Goal: Transaction & Acquisition: Purchase product/service

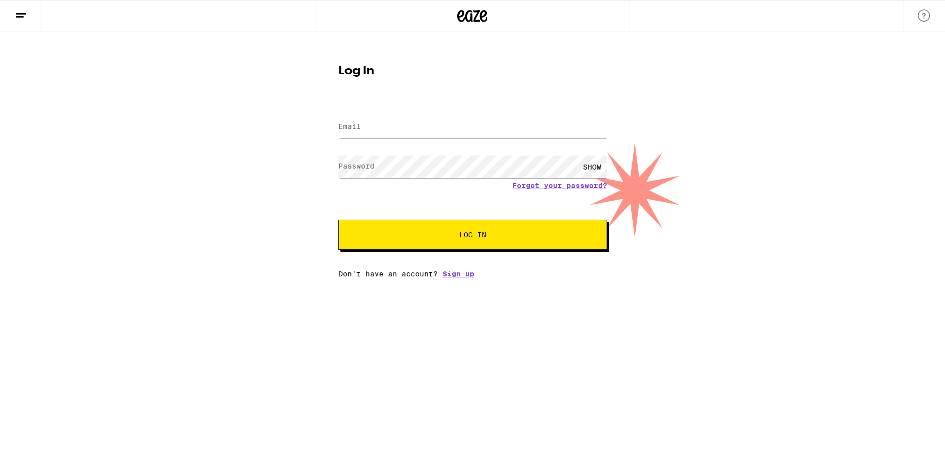
type input "[EMAIL_ADDRESS][DOMAIN_NAME]"
click at [421, 233] on span "Log In" at bounding box center [473, 234] width 188 height 7
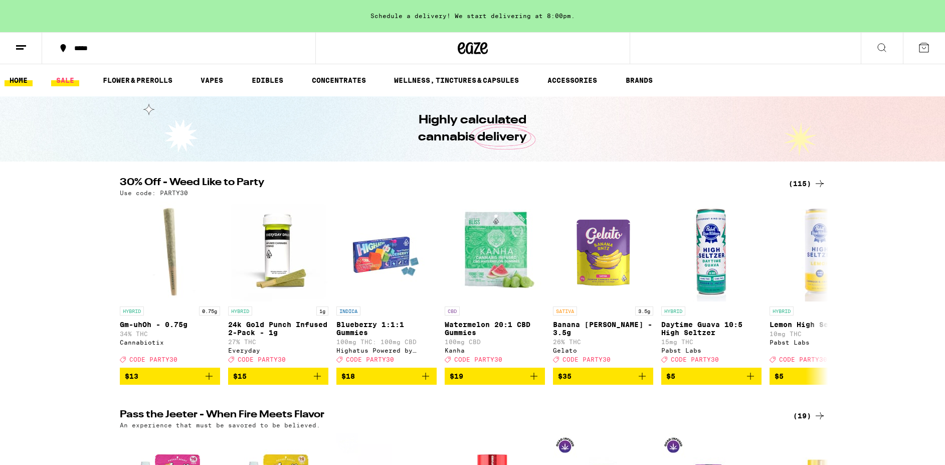
click at [69, 77] on link "SALE" at bounding box center [65, 80] width 28 height 12
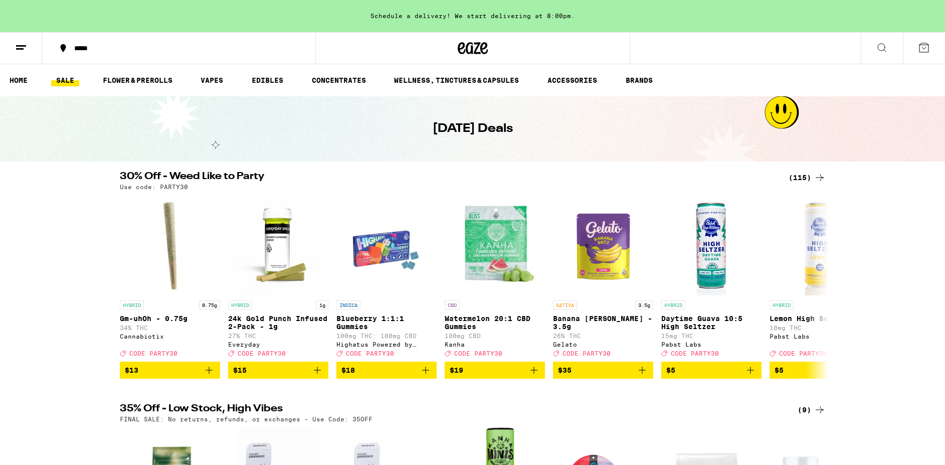
click at [72, 79] on link "SALE" at bounding box center [65, 80] width 28 height 12
click at [613, 246] on img "Open page for Banana Runtz - 3.5g from Gelato" at bounding box center [603, 245] width 100 height 100
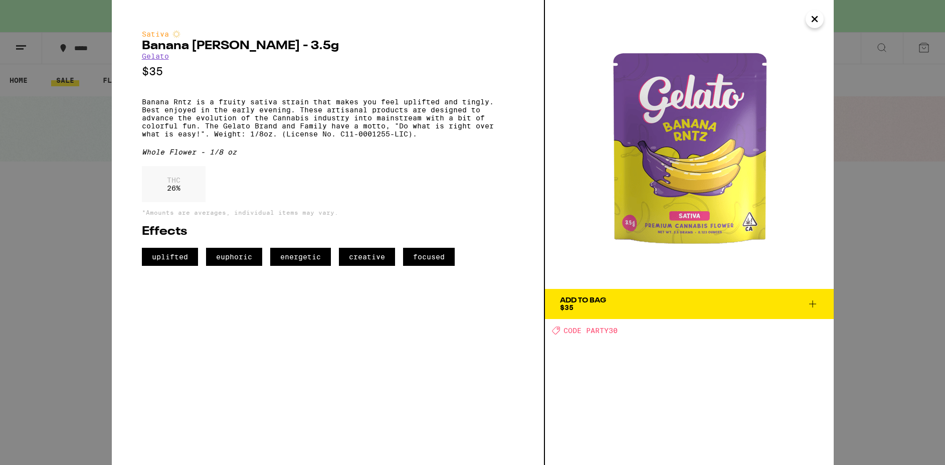
click at [635, 308] on span "Add To Bag $35" at bounding box center [689, 304] width 259 height 14
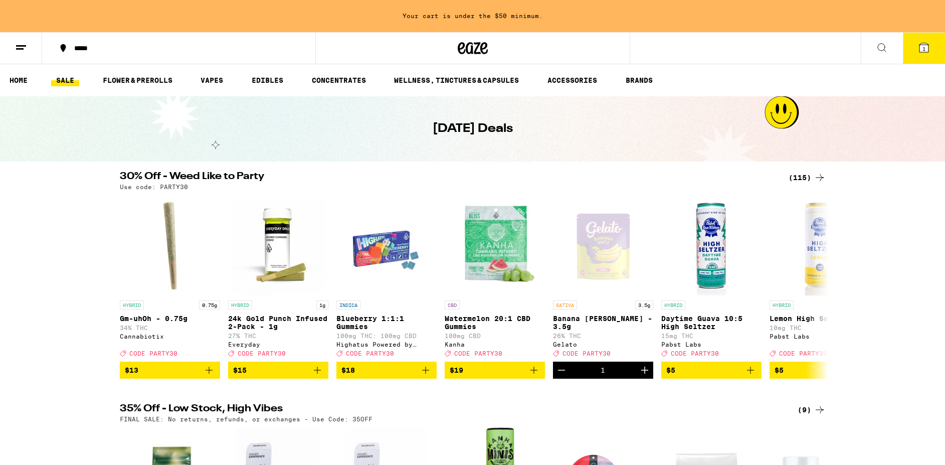
click at [795, 182] on div "(115)" at bounding box center [807, 177] width 37 height 12
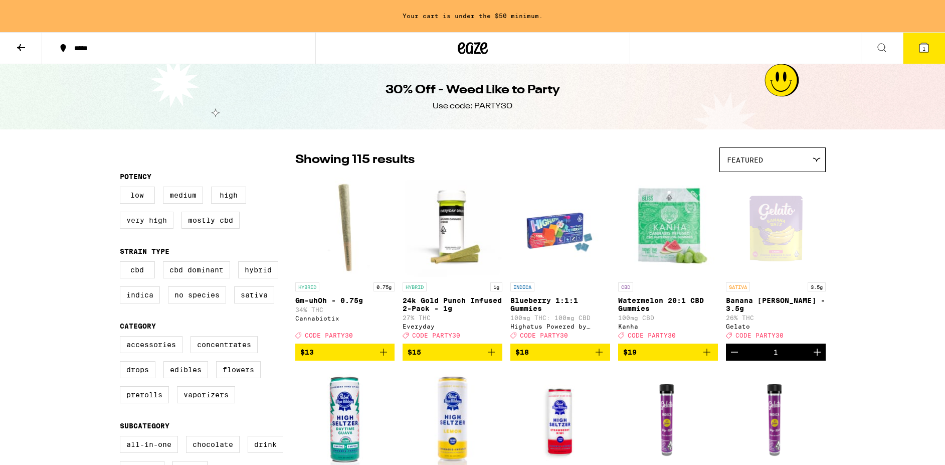
click at [147, 229] on label "Very High" at bounding box center [147, 220] width 54 height 17
click at [122, 189] on input "Very High" at bounding box center [122, 188] width 1 height 1
checkbox input "true"
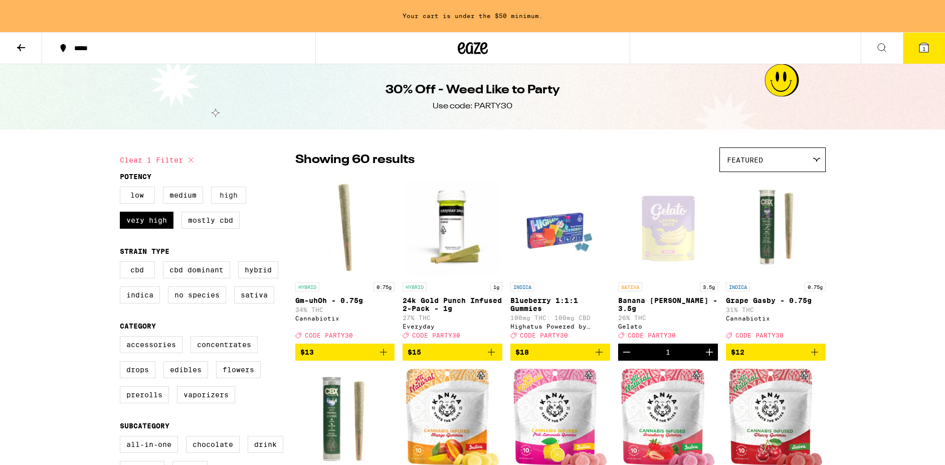
click at [231, 195] on label "High" at bounding box center [228, 195] width 35 height 17
click at [122, 189] on input "High" at bounding box center [122, 188] width 1 height 1
checkbox input "true"
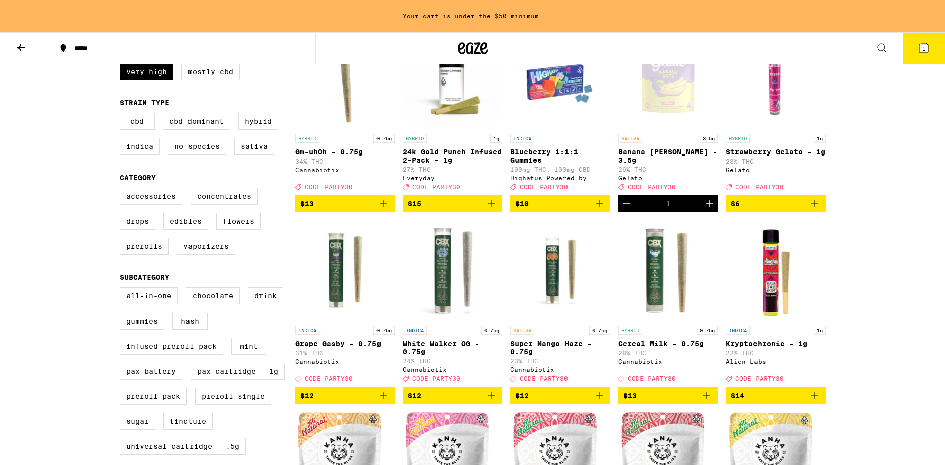
scroll to position [149, 0]
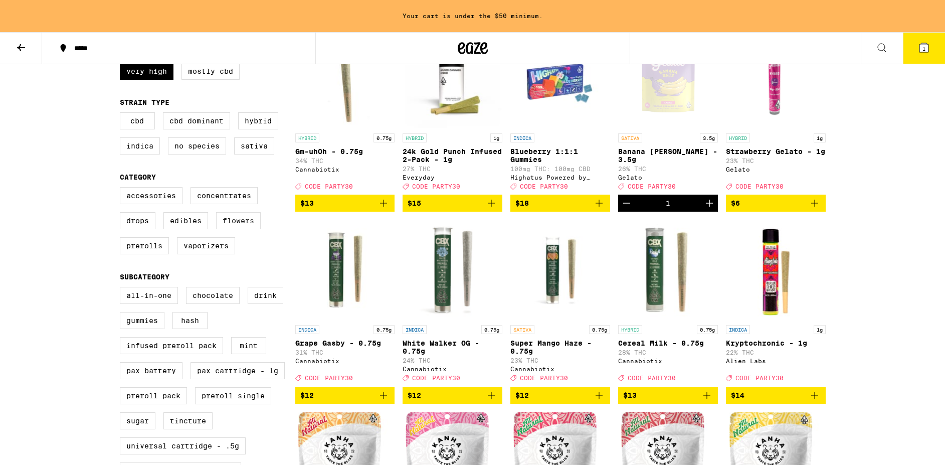
click at [242, 229] on label "Flowers" at bounding box center [238, 220] width 45 height 17
click at [122, 189] on input "Flowers" at bounding box center [122, 189] width 1 height 1
checkbox input "true"
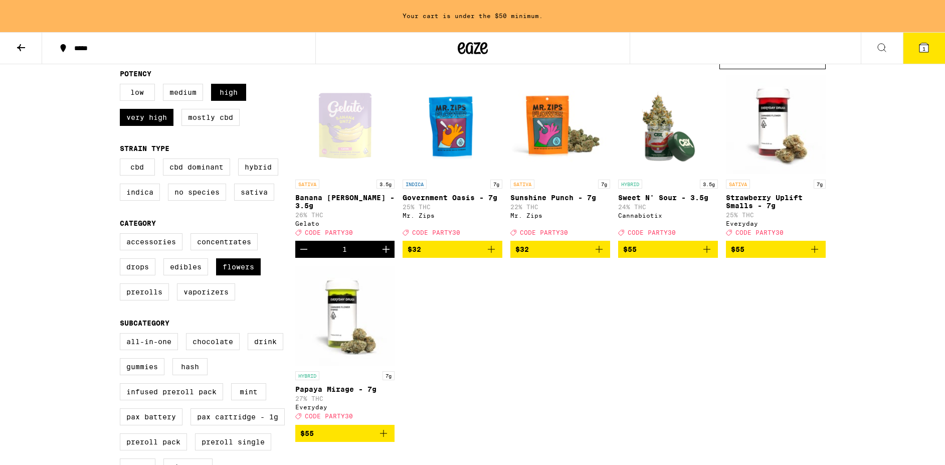
scroll to position [100, 0]
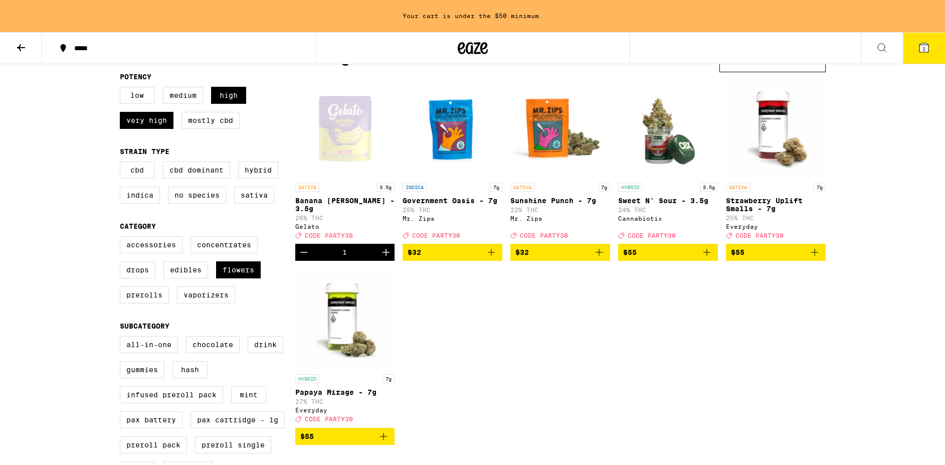
click at [301, 258] on icon "Decrement" at bounding box center [304, 252] width 12 height 12
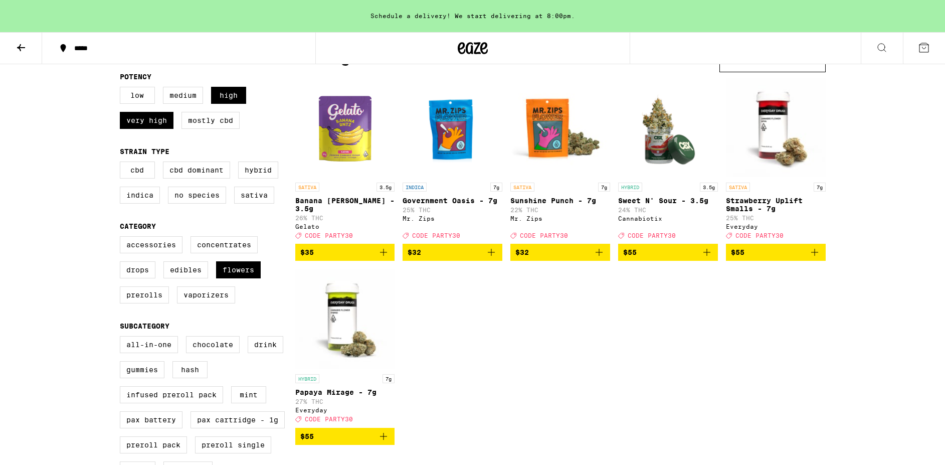
click at [494, 258] on icon "Add to bag" at bounding box center [491, 252] width 12 height 12
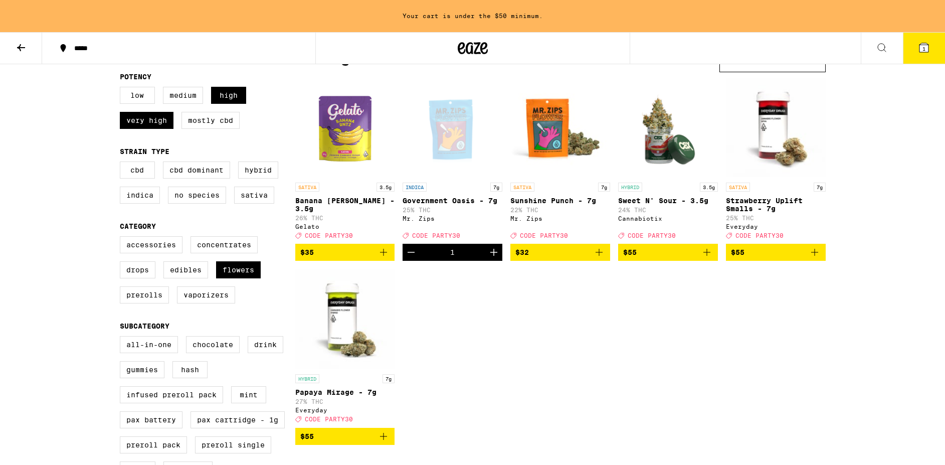
click at [384, 256] on icon "Add to bag" at bounding box center [383, 252] width 7 height 7
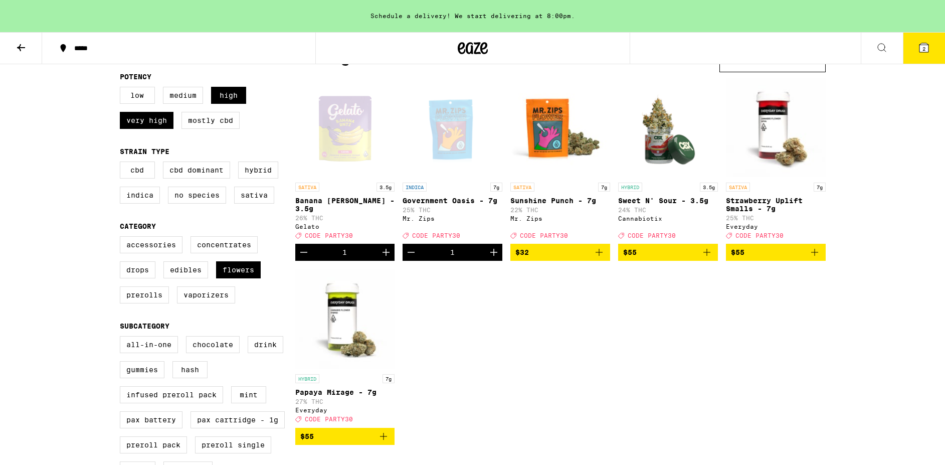
click at [307, 258] on icon "Decrement" at bounding box center [304, 252] width 12 height 12
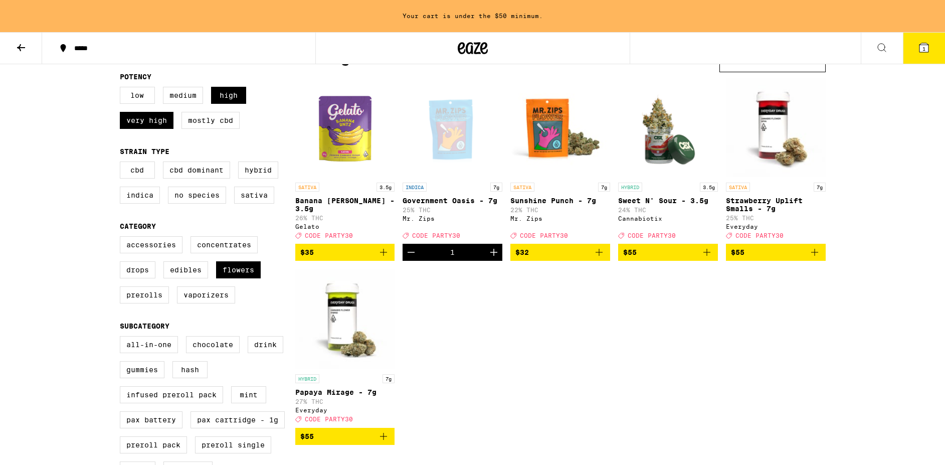
click at [414, 258] on icon "Decrement" at bounding box center [411, 252] width 12 height 12
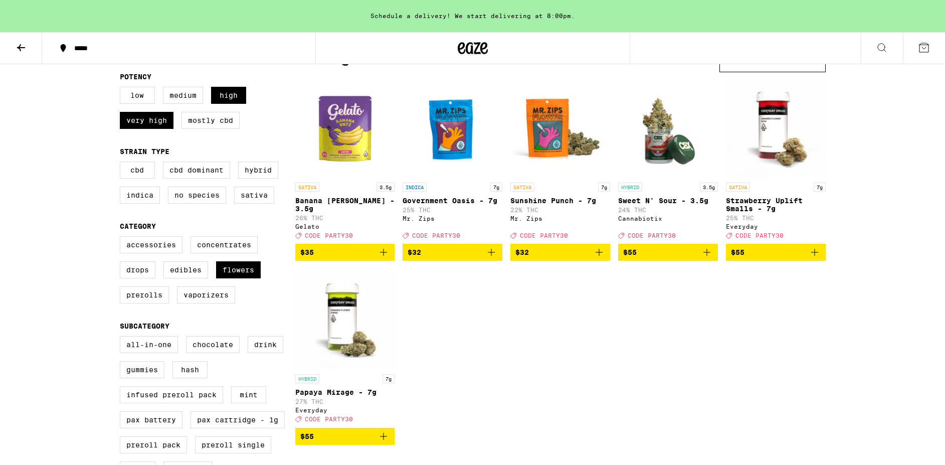
click at [464, 151] on img "Open page for Government Oasis - 7g from Mr. Zips" at bounding box center [453, 127] width 100 height 100
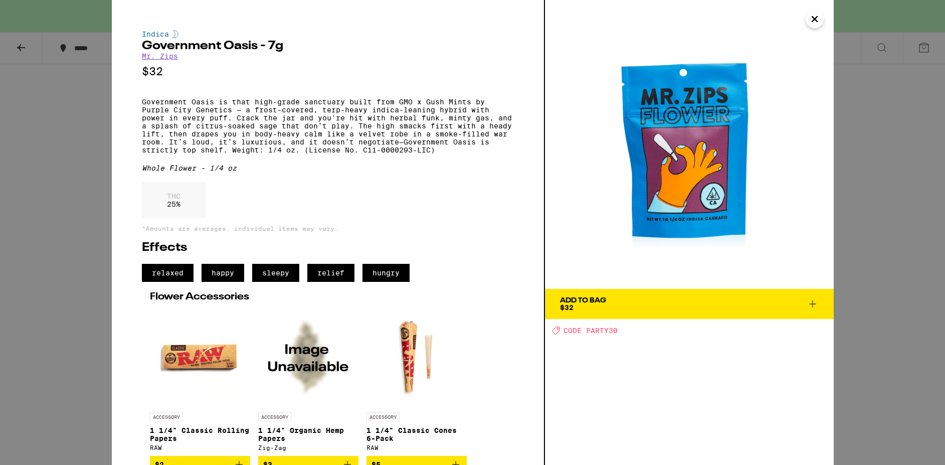
click at [814, 23] on icon "Close" at bounding box center [815, 19] width 12 height 15
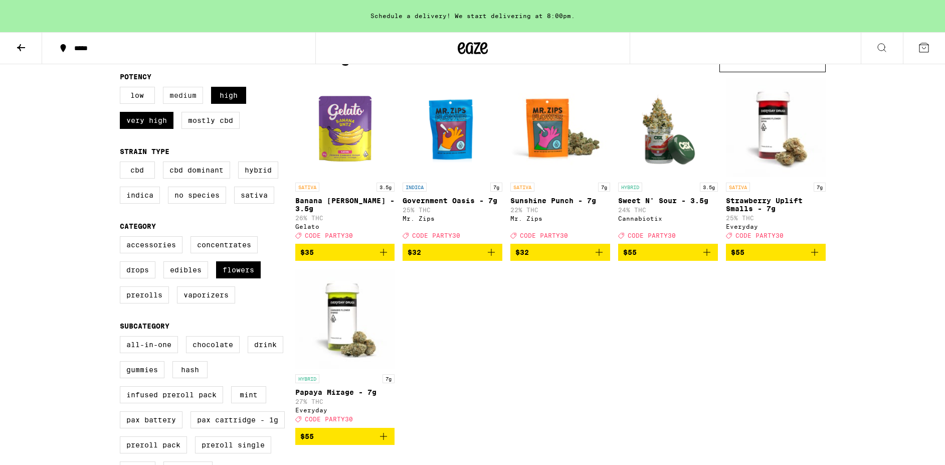
click at [193, 100] on label "Medium" at bounding box center [183, 95] width 40 height 17
click at [122, 89] on input "Medium" at bounding box center [122, 88] width 1 height 1
click at [193, 100] on label "Medium" at bounding box center [183, 95] width 40 height 17
click at [122, 89] on input "Medium" at bounding box center [122, 88] width 1 height 1
checkbox input "false"
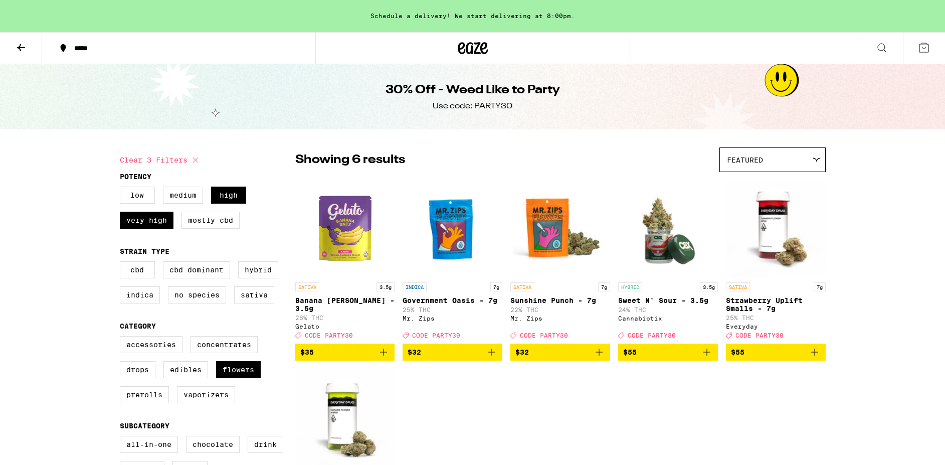
click at [387, 358] on icon "Add to bag" at bounding box center [384, 352] width 12 height 12
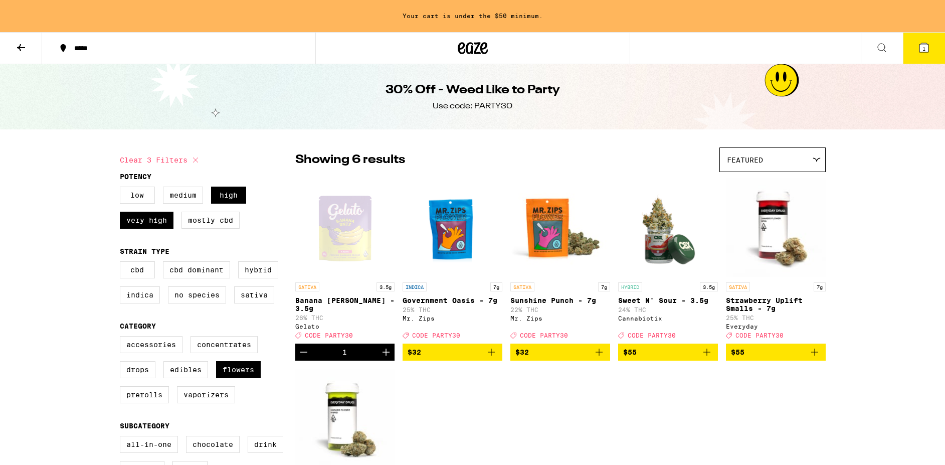
click at [483, 51] on icon at bounding box center [473, 48] width 30 height 18
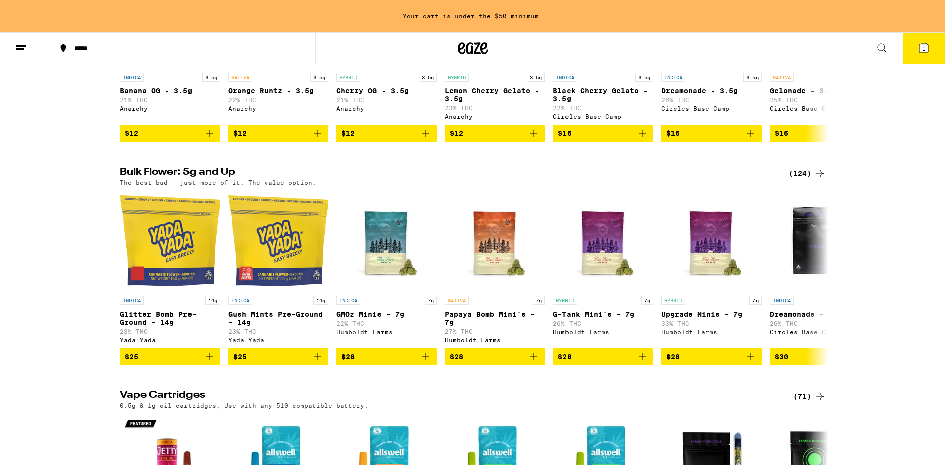
scroll to position [914, 0]
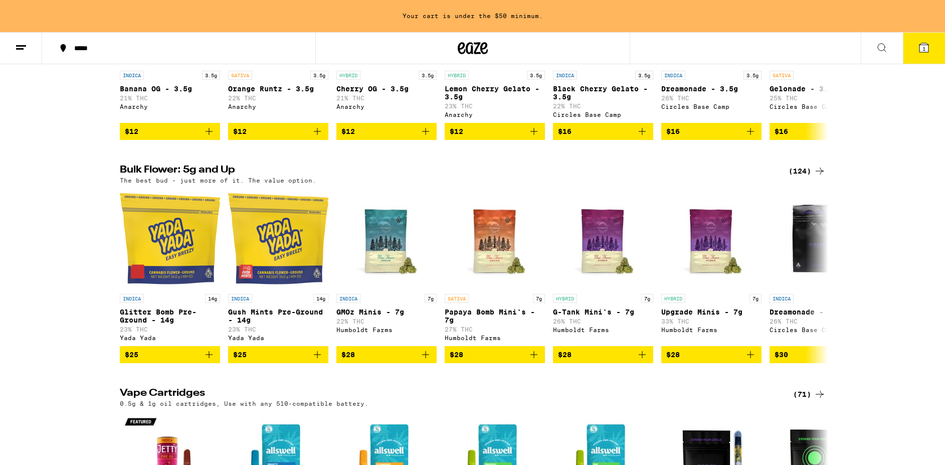
click at [805, 177] on div "(124)" at bounding box center [807, 171] width 37 height 12
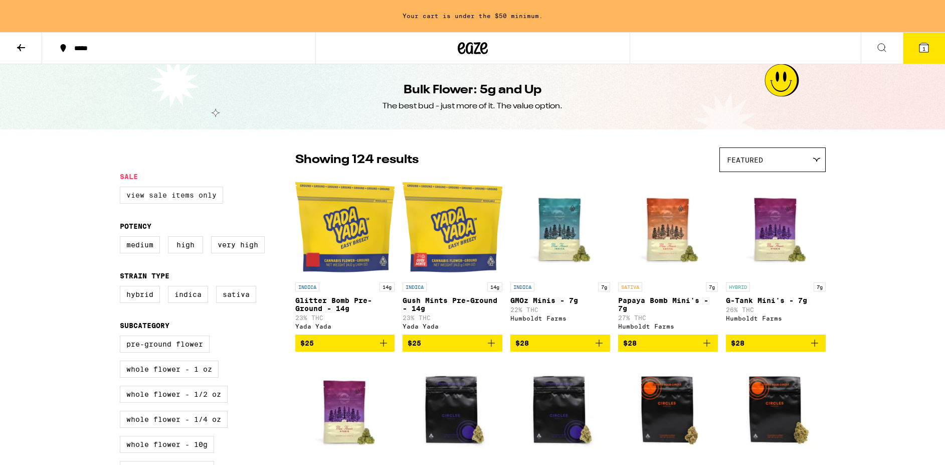
click at [161, 199] on label "View Sale Items Only" at bounding box center [171, 195] width 103 height 17
click at [122, 189] on input "View Sale Items Only" at bounding box center [122, 188] width 1 height 1
checkbox input "true"
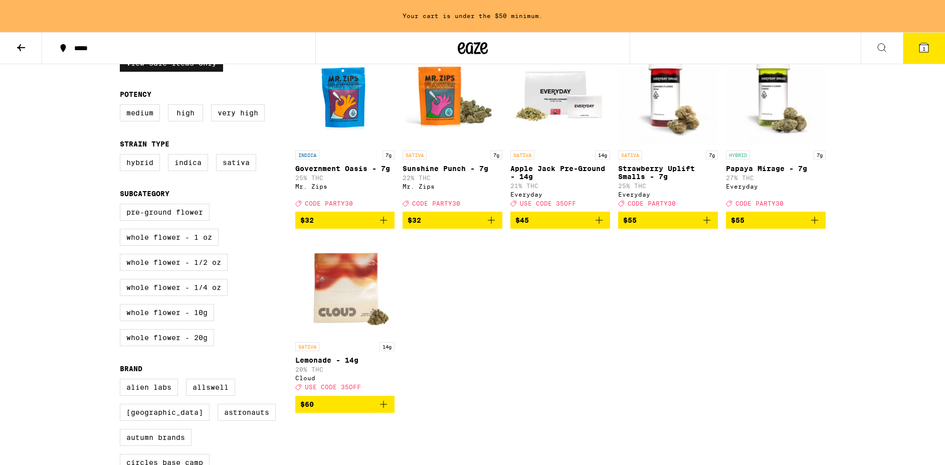
scroll to position [130, 0]
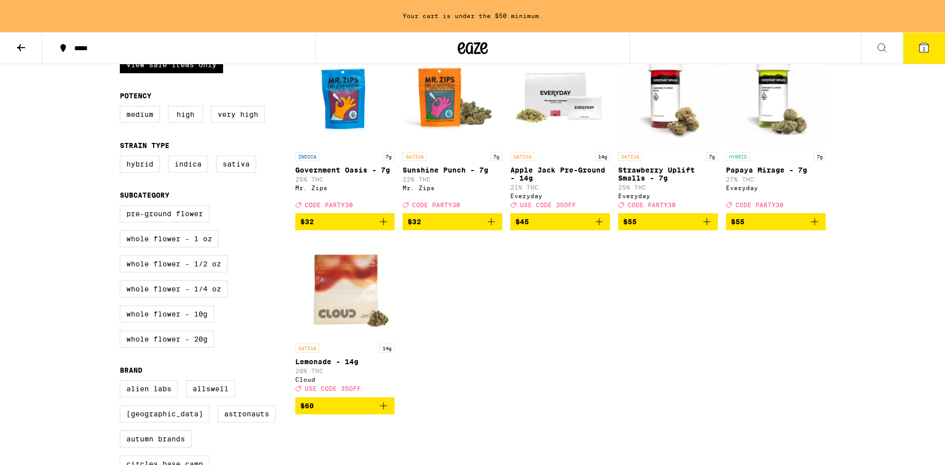
click at [770, 127] on img "Open page for Papaya Mirage - 7g from Everyday" at bounding box center [776, 97] width 100 height 100
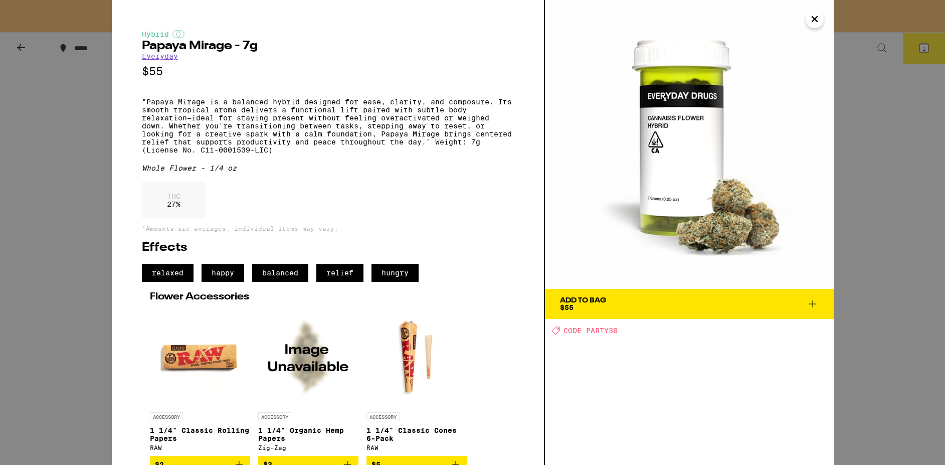
click at [640, 297] on span "Add To Bag $55" at bounding box center [689, 304] width 259 height 14
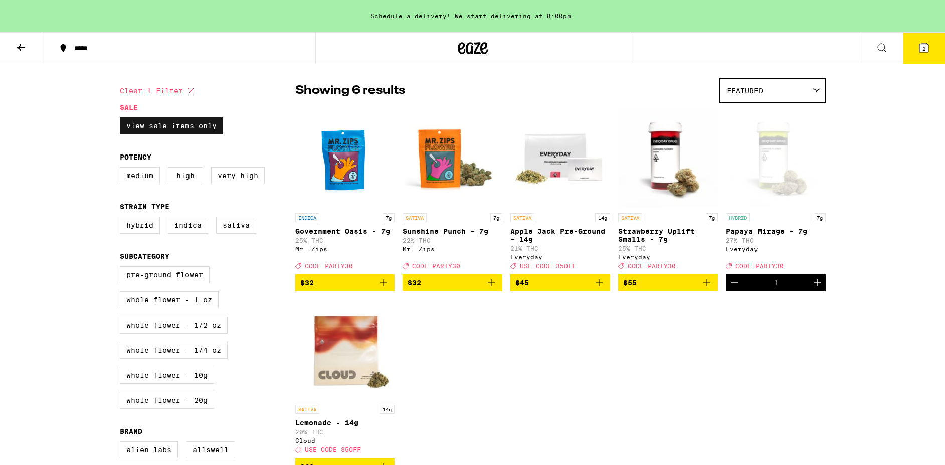
scroll to position [65, 0]
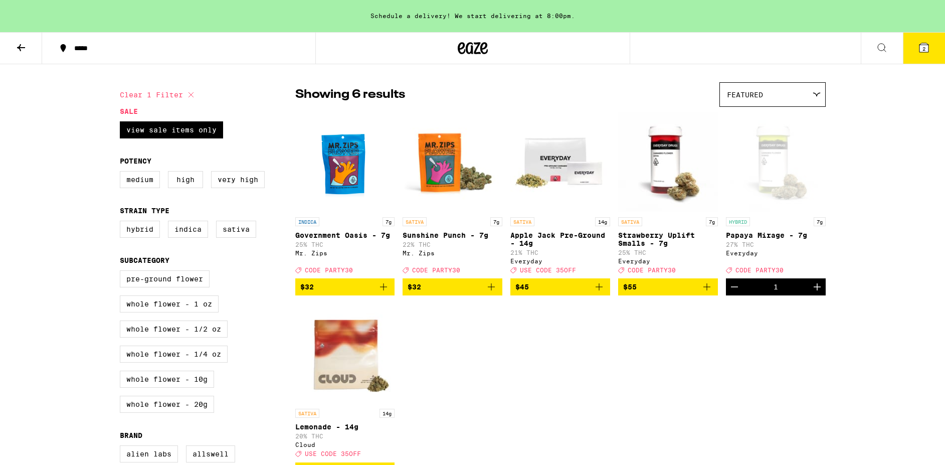
click at [471, 54] on icon at bounding box center [473, 48] width 30 height 18
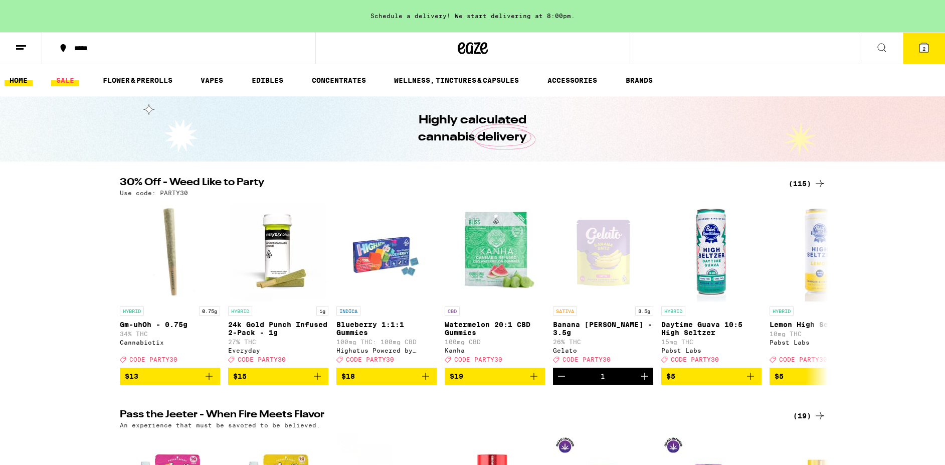
click at [63, 84] on link "SALE" at bounding box center [65, 80] width 28 height 12
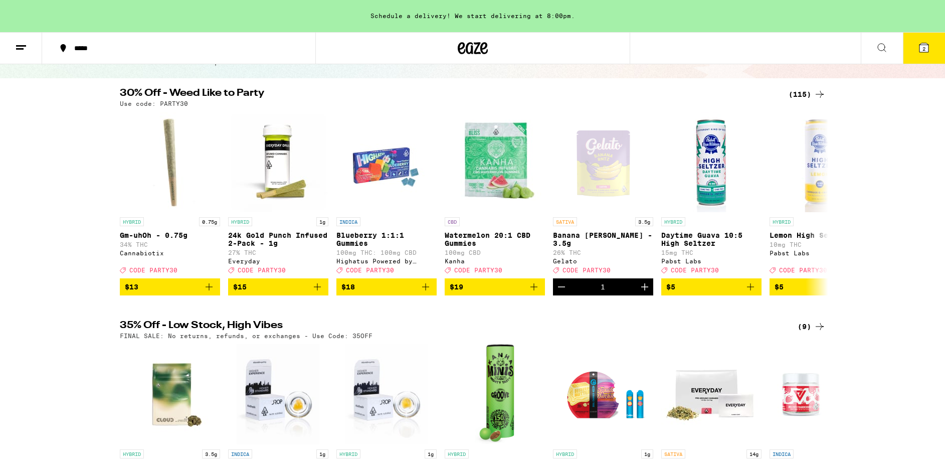
scroll to position [50, 0]
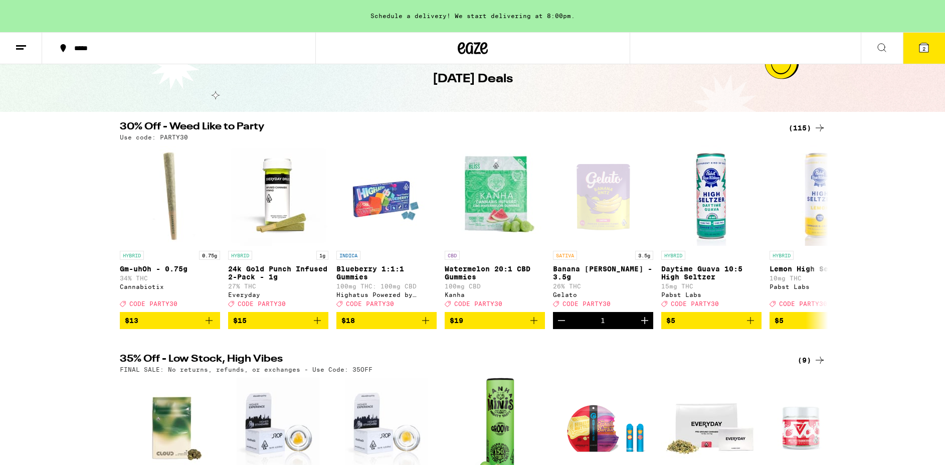
click at [806, 128] on div "(115)" at bounding box center [807, 128] width 37 height 12
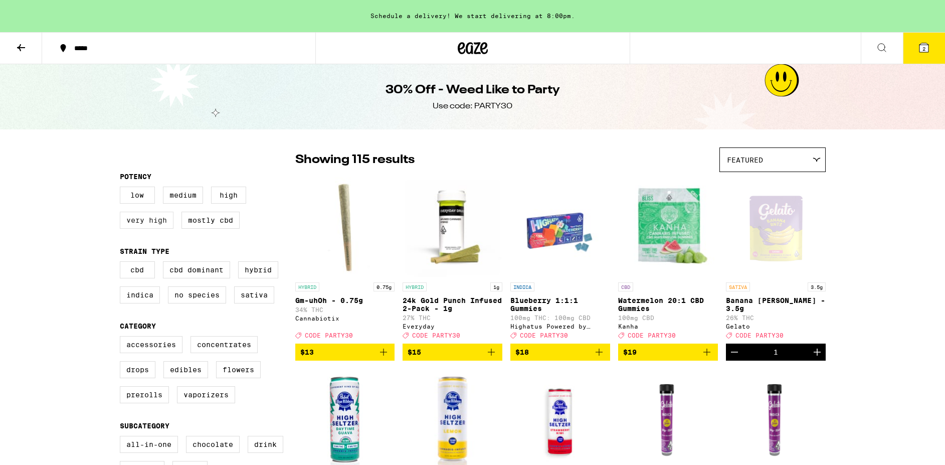
click at [150, 219] on label "Very High" at bounding box center [147, 220] width 54 height 17
click at [122, 189] on input "Very High" at bounding box center [122, 188] width 1 height 1
checkbox input "true"
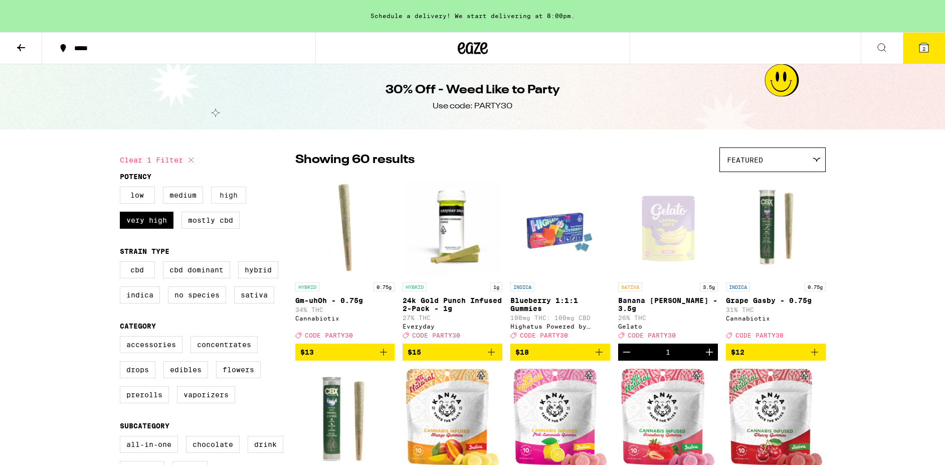
click at [226, 197] on label "High" at bounding box center [228, 195] width 35 height 17
click at [122, 189] on input "High" at bounding box center [122, 188] width 1 height 1
checkbox input "true"
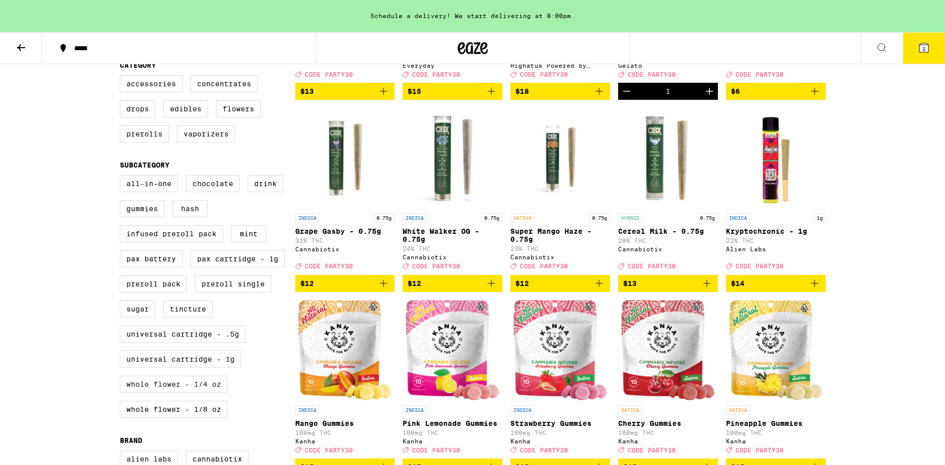
scroll to position [262, 0]
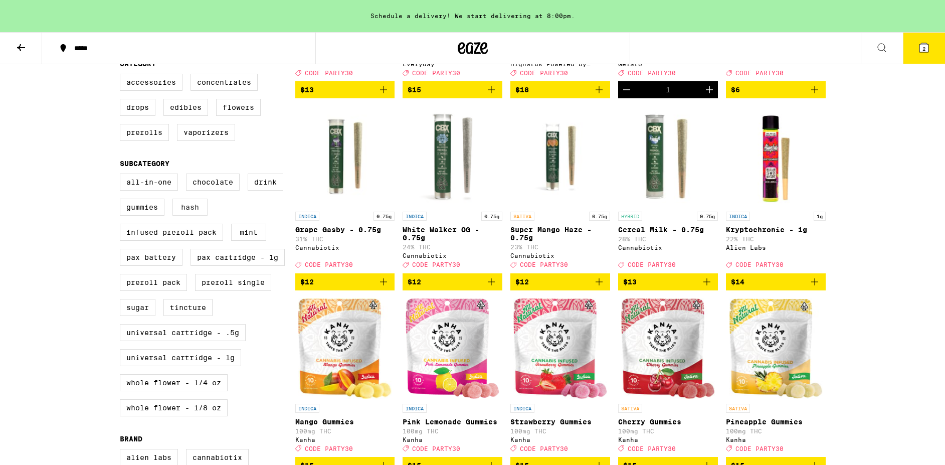
click at [186, 216] on label "Hash" at bounding box center [189, 207] width 35 height 17
click at [122, 175] on input "Hash" at bounding box center [122, 175] width 1 height 1
checkbox input "true"
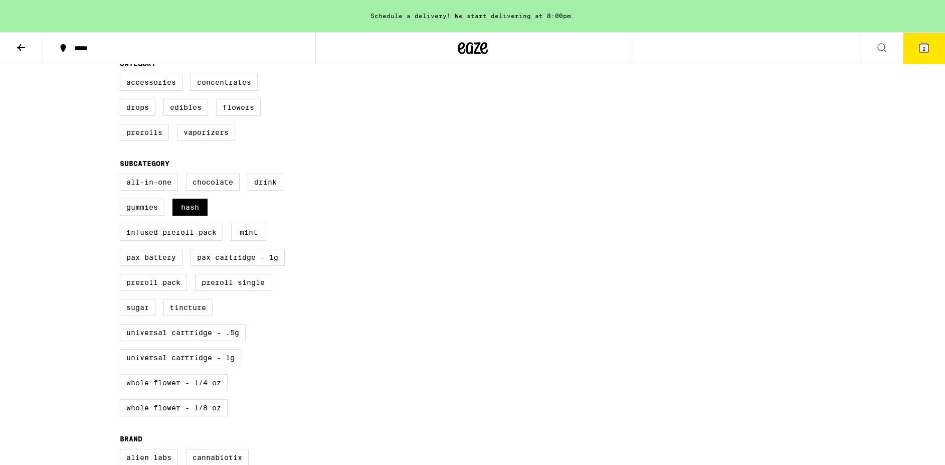
click at [164, 391] on label "Whole Flower - 1/4 oz" at bounding box center [174, 382] width 108 height 17
click at [122, 175] on input "Whole Flower - 1/4 oz" at bounding box center [122, 175] width 1 height 1
checkbox input "true"
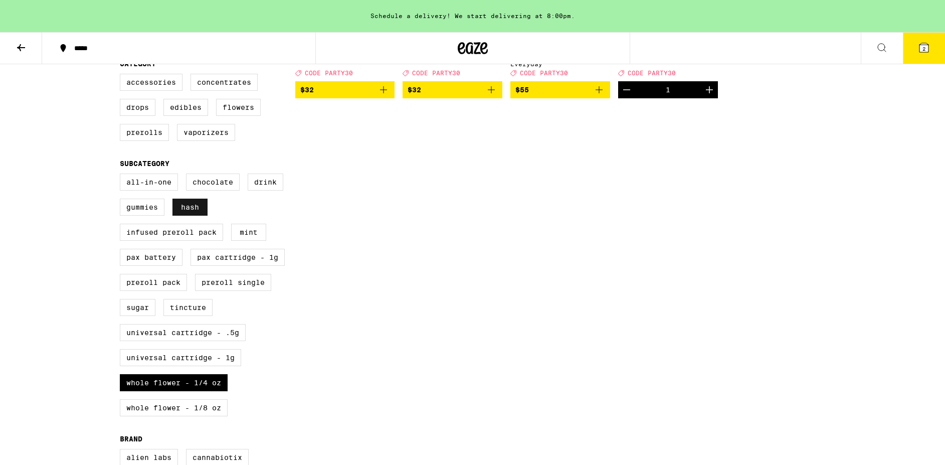
click at [194, 216] on label "Hash" at bounding box center [189, 207] width 35 height 17
click at [122, 175] on input "Hash" at bounding box center [122, 175] width 1 height 1
checkbox input "false"
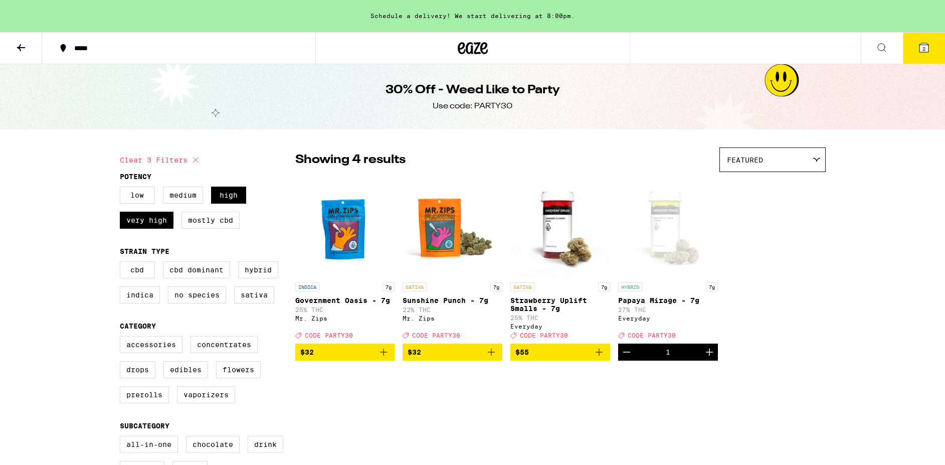
click at [626, 358] on icon "Decrement" at bounding box center [627, 352] width 12 height 12
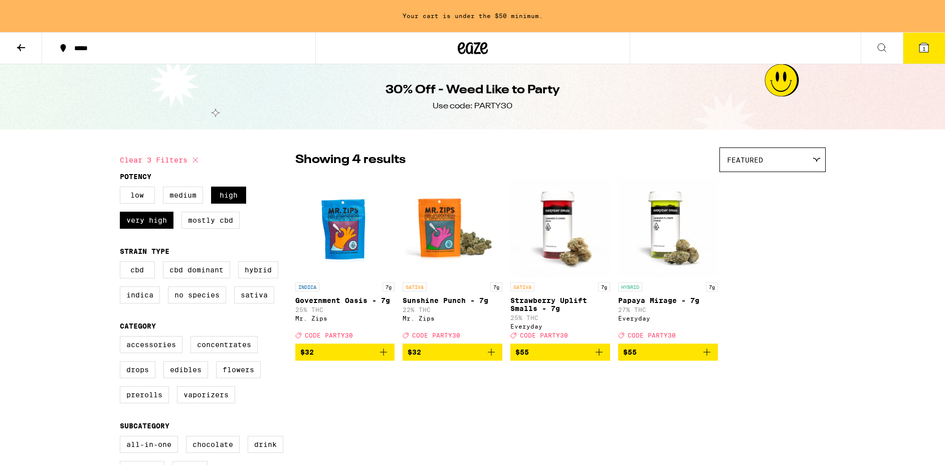
click at [349, 235] on img "Open page for Government Oasis - 7g from Mr. Zips" at bounding box center [345, 227] width 100 height 100
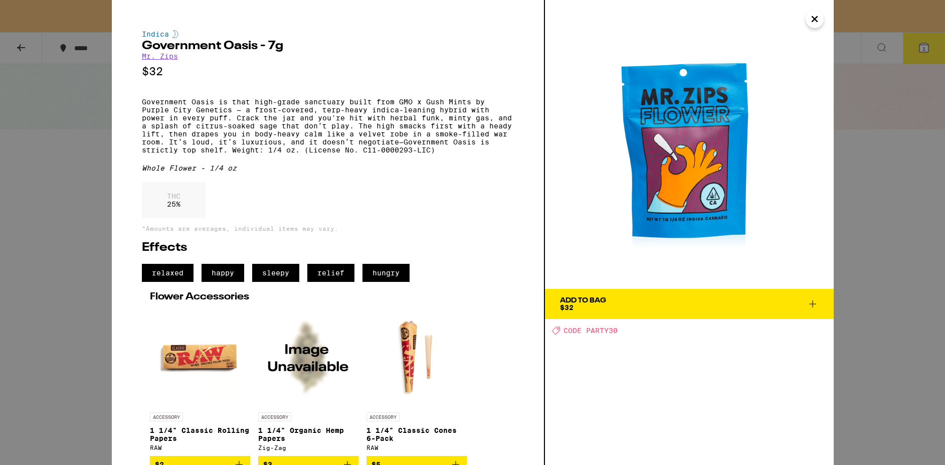
click at [592, 304] on div "Add To Bag $32" at bounding box center [583, 304] width 46 height 14
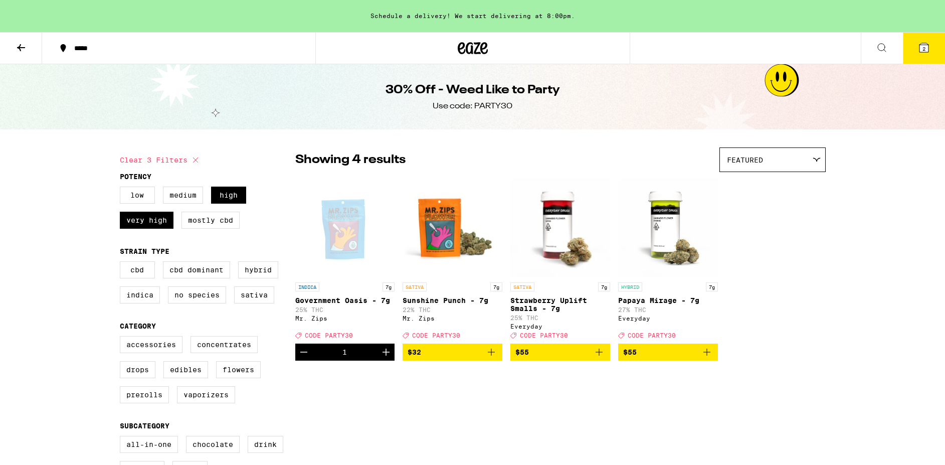
click at [480, 46] on icon at bounding box center [484, 48] width 8 height 12
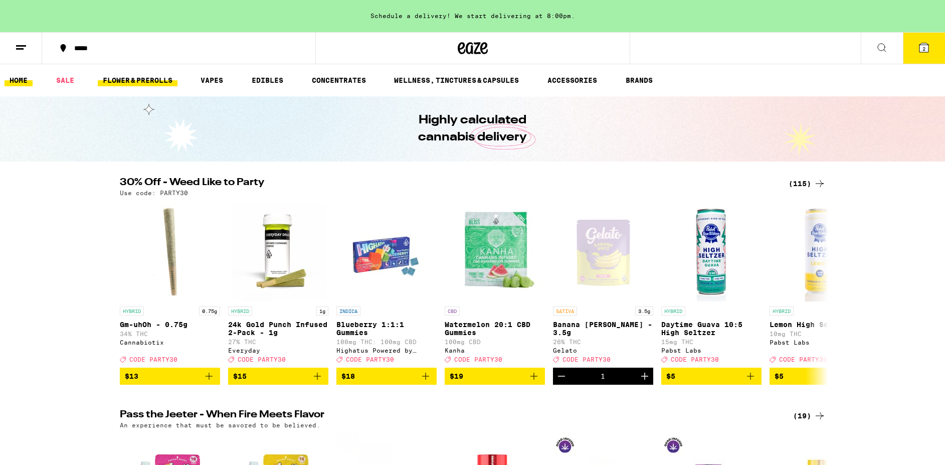
click at [140, 84] on link "FLOWER & PREROLLS" at bounding box center [138, 80] width 80 height 12
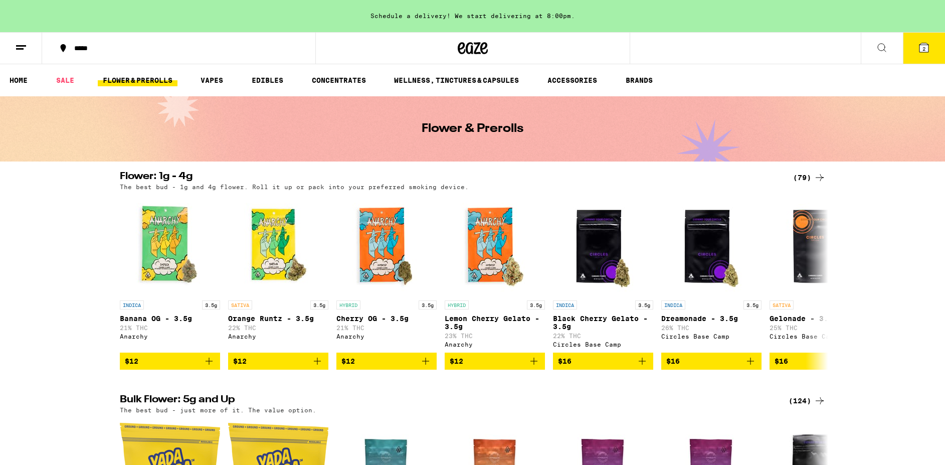
click at [804, 178] on div "(79)" at bounding box center [809, 177] width 33 height 12
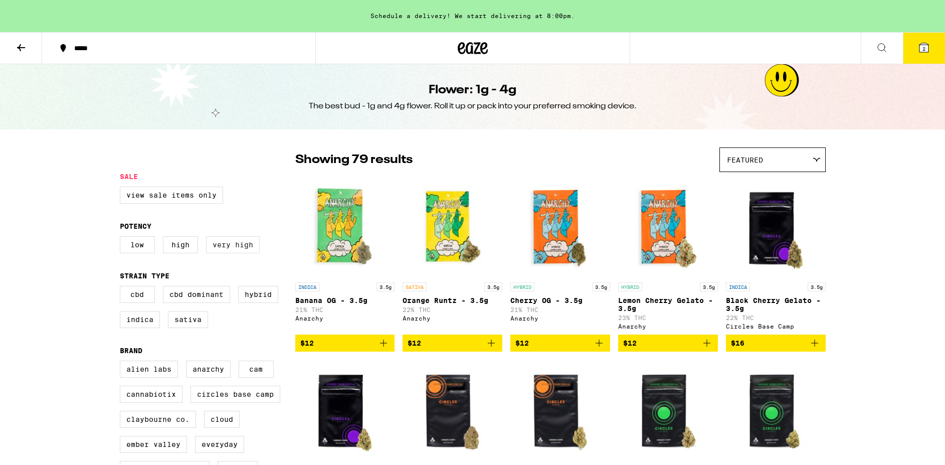
click at [230, 250] on label "Very High" at bounding box center [233, 244] width 54 height 17
click at [122, 238] on input "Very High" at bounding box center [122, 238] width 1 height 1
checkbox input "true"
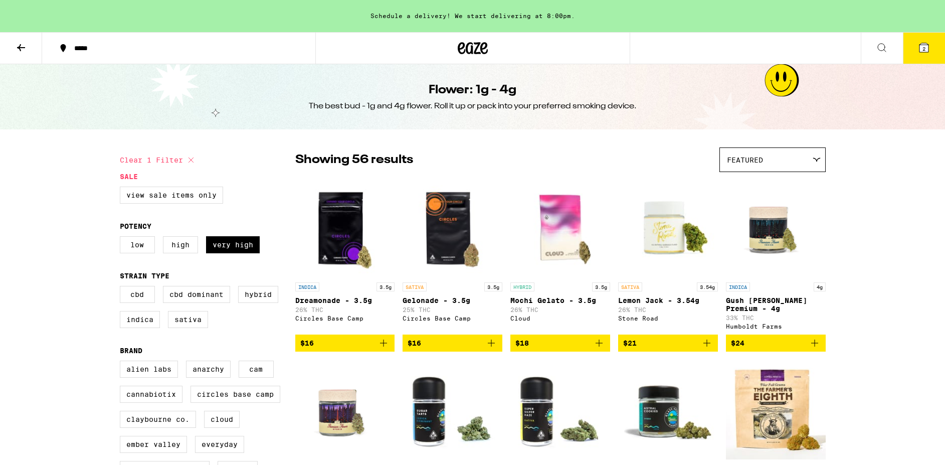
click at [802, 161] on div "Featured" at bounding box center [772, 160] width 105 height 24
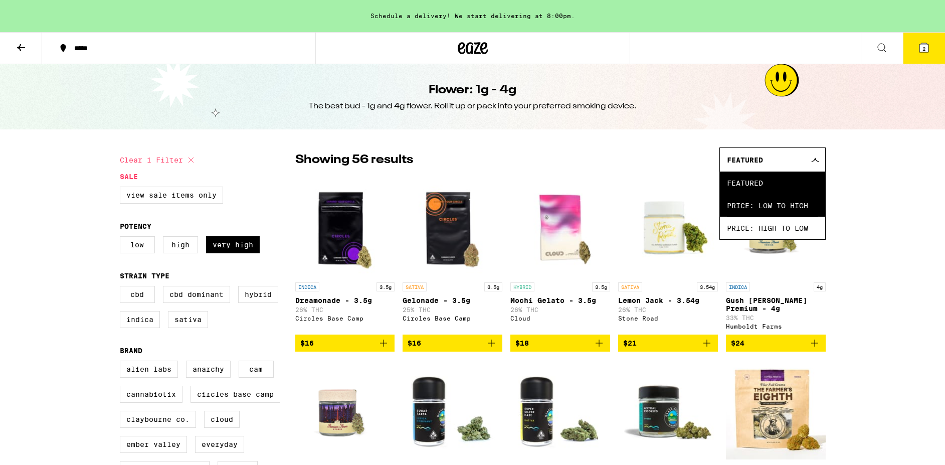
click at [773, 211] on span "Price: Low to High" at bounding box center [772, 205] width 91 height 23
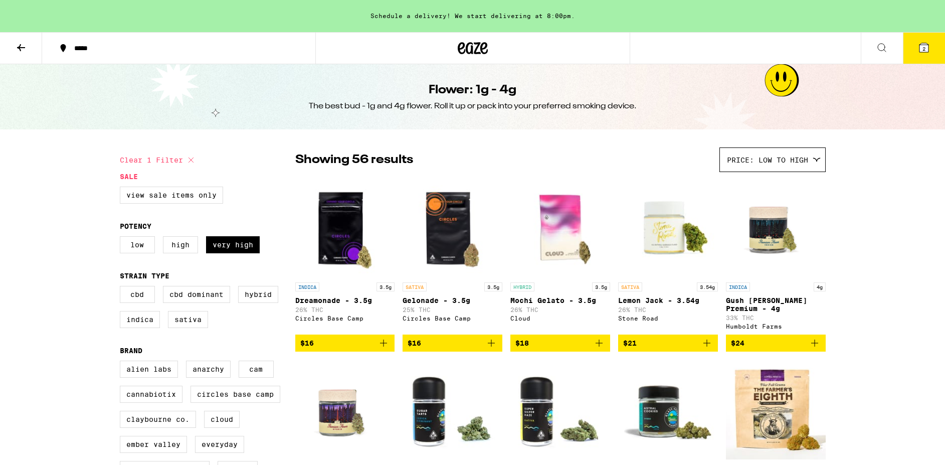
click at [765, 232] on img "Open page for Gush Mintz Premium - 4g from Humboldt Farms" at bounding box center [776, 227] width 100 height 100
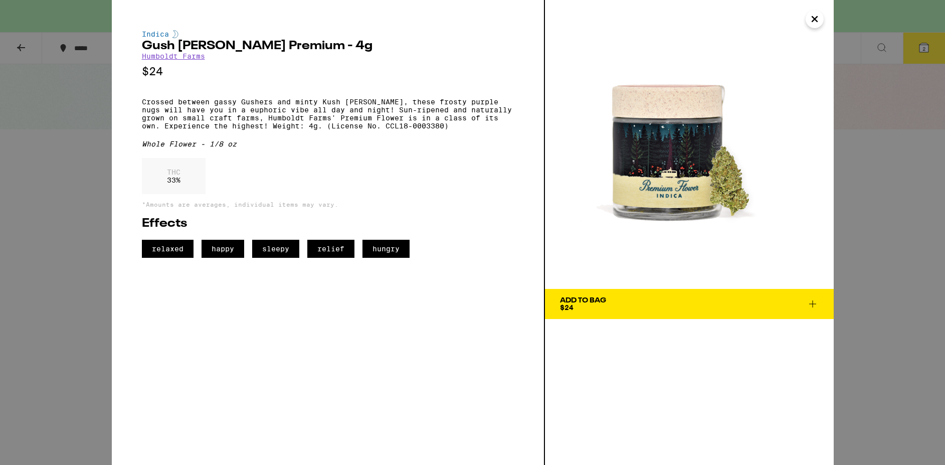
click at [654, 297] on span "Add To Bag $24" at bounding box center [689, 304] width 259 height 14
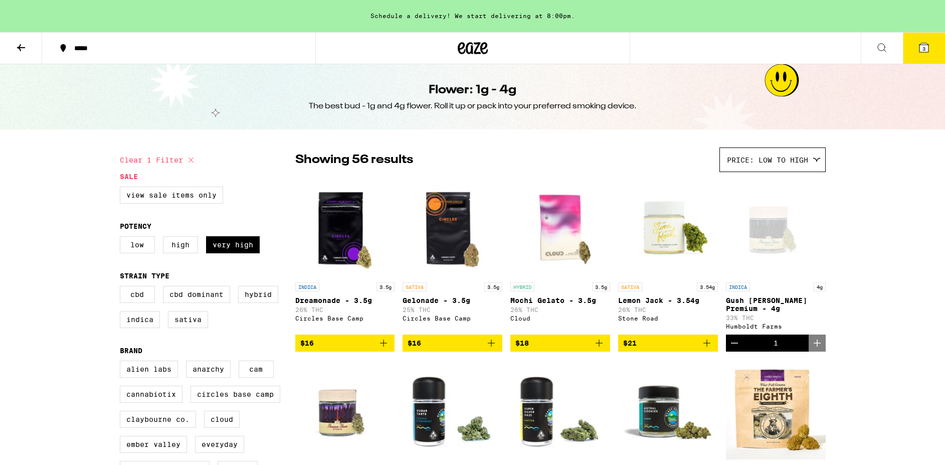
click at [730, 349] on icon "Decrement" at bounding box center [735, 343] width 12 height 12
click at [816, 346] on icon "Add to bag" at bounding box center [815, 343] width 12 height 12
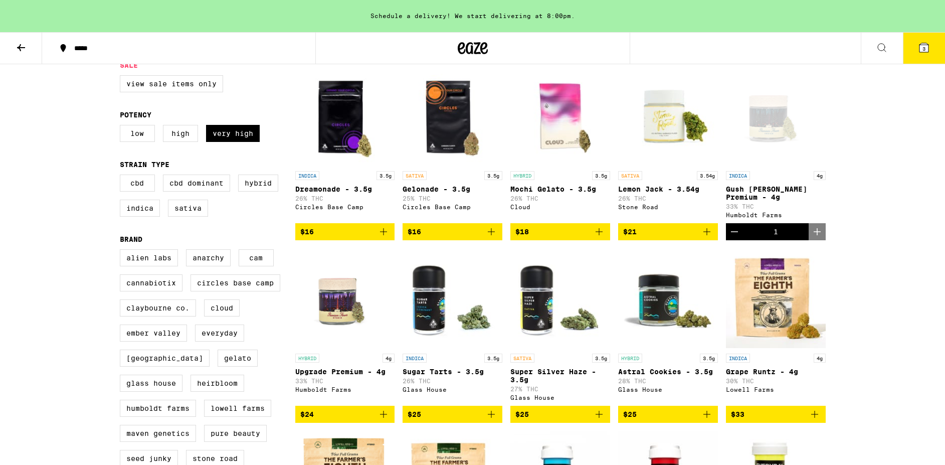
scroll to position [121, 0]
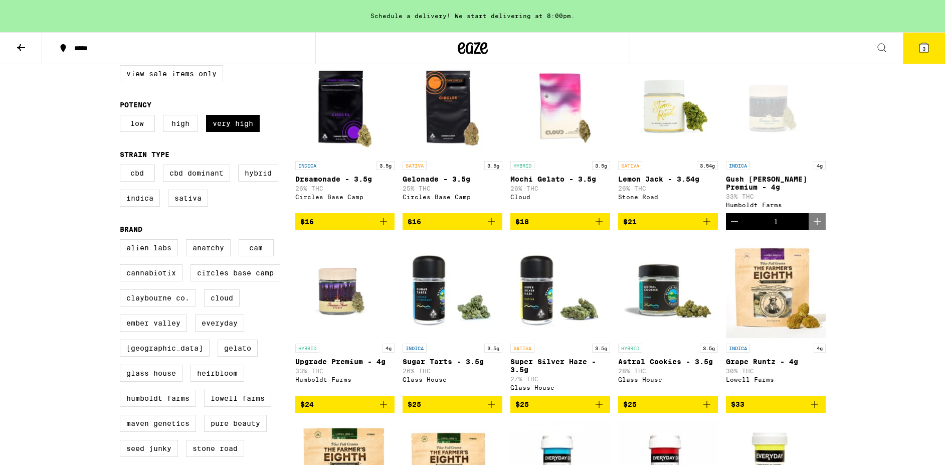
click at [393, 413] on button "$24" at bounding box center [345, 404] width 100 height 17
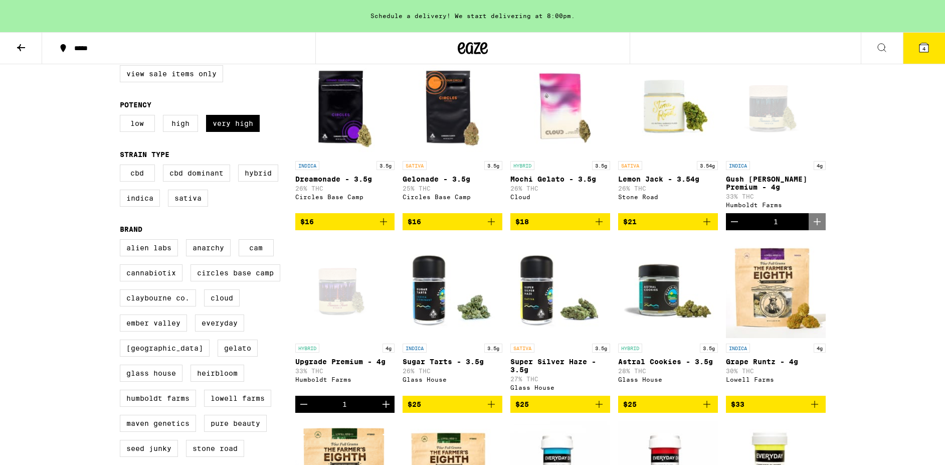
click at [884, 46] on icon at bounding box center [882, 48] width 12 height 12
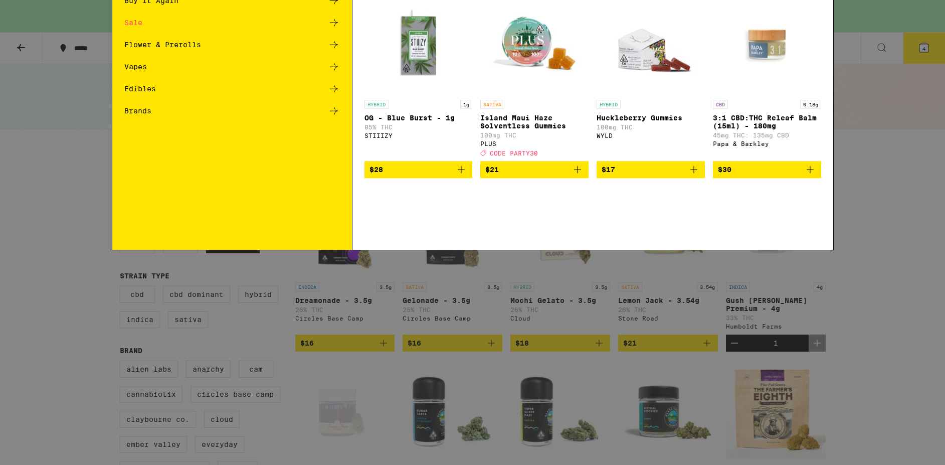
scroll to position [0, 0]
click at [269, 18] on input "Search for Products" at bounding box center [470, 16] width 661 height 9
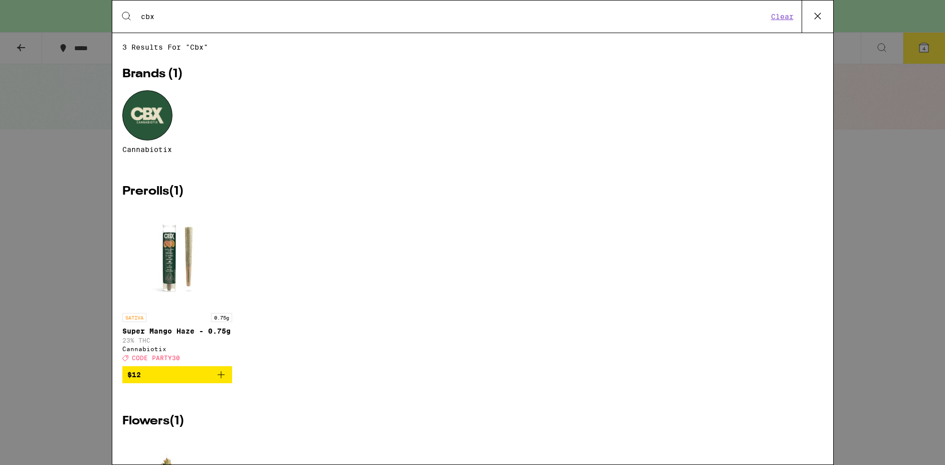
type input "cbx"
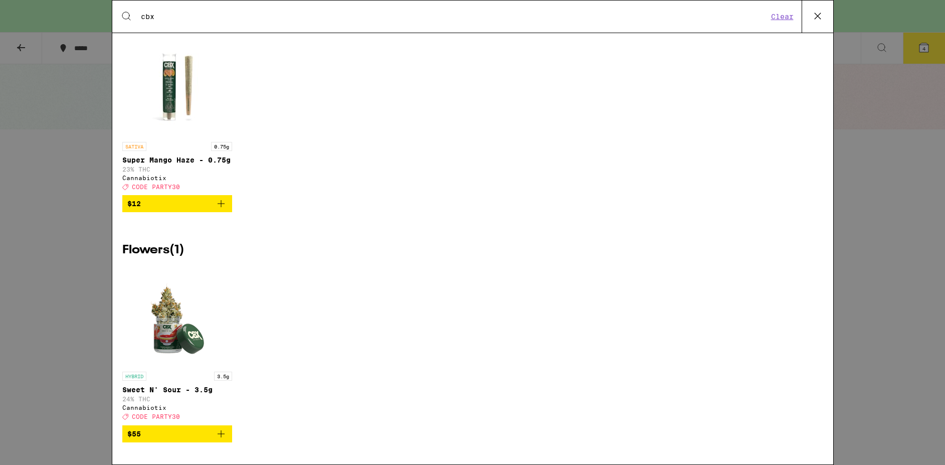
scroll to position [178, 0]
click at [175, 335] on img "Open page for Sweet N' Sour - 3.5g from Cannabiotix" at bounding box center [177, 316] width 100 height 100
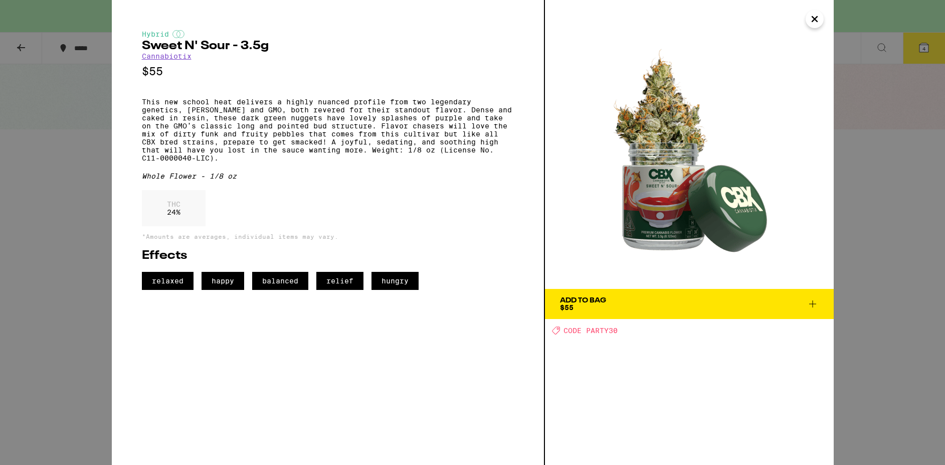
click at [815, 17] on icon "Close" at bounding box center [814, 19] width 5 height 5
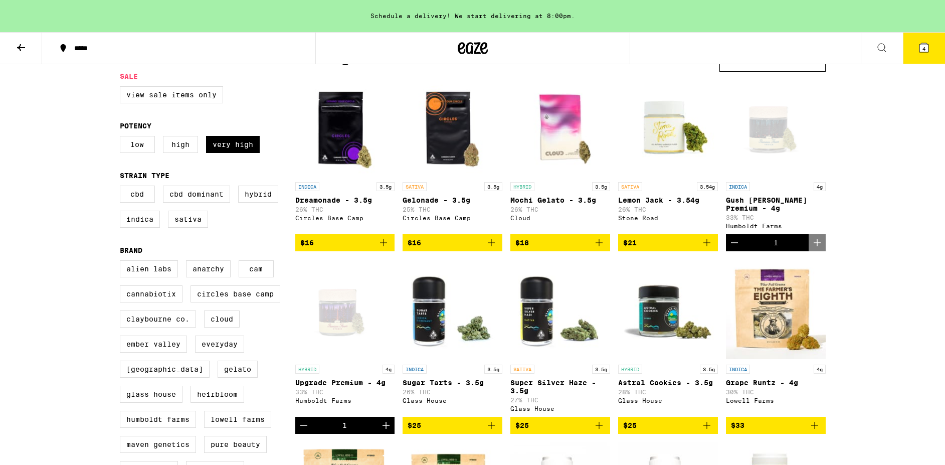
scroll to position [101, 0]
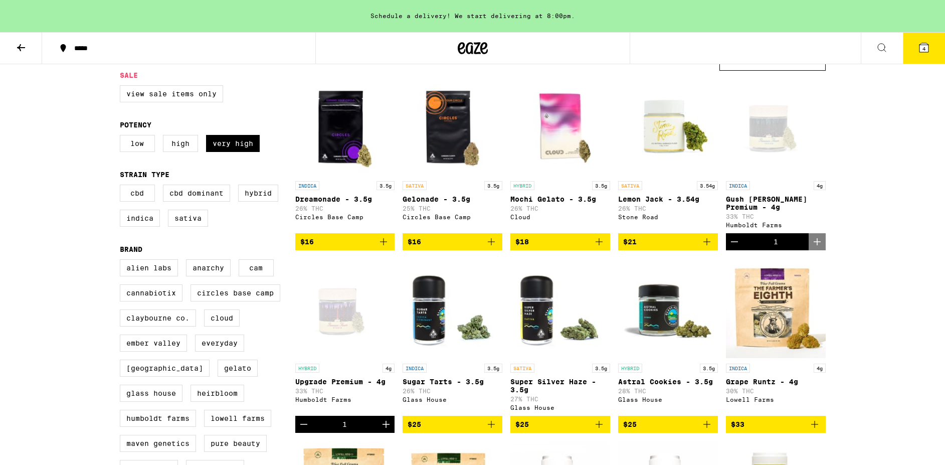
click at [784, 332] on img "Open page for Grape Runtz - 4g from Lowell Farms" at bounding box center [776, 308] width 100 height 100
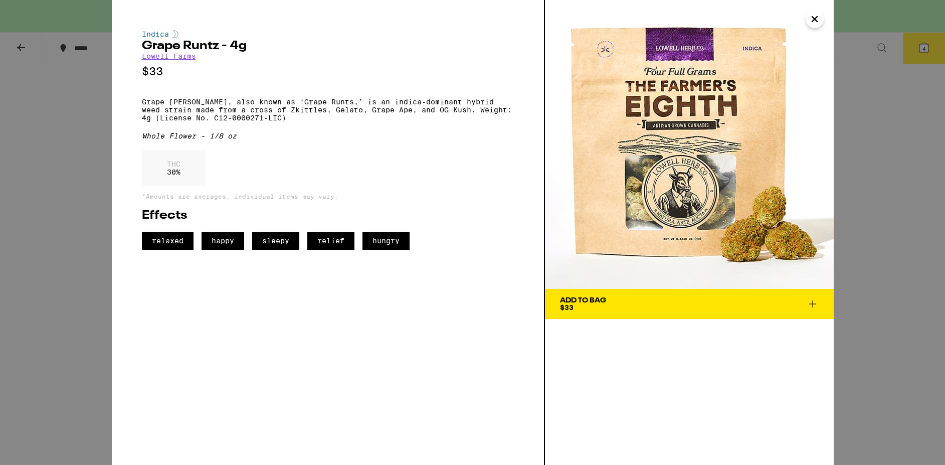
click at [617, 217] on img at bounding box center [689, 144] width 289 height 289
click at [617, 300] on span "Add To Bag $33" at bounding box center [689, 304] width 259 height 14
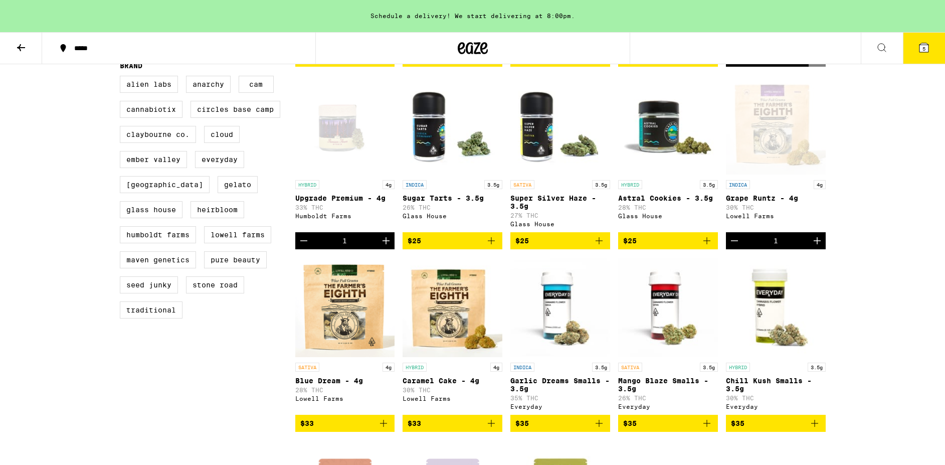
scroll to position [287, 0]
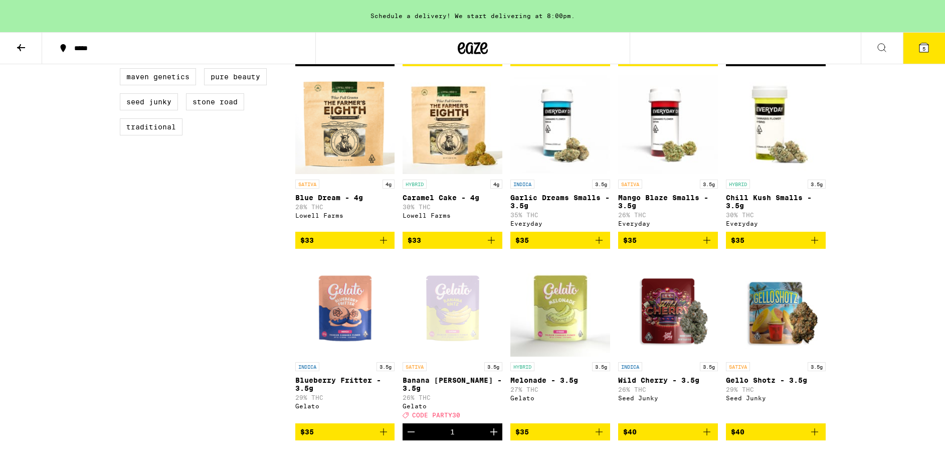
scroll to position [467, 0]
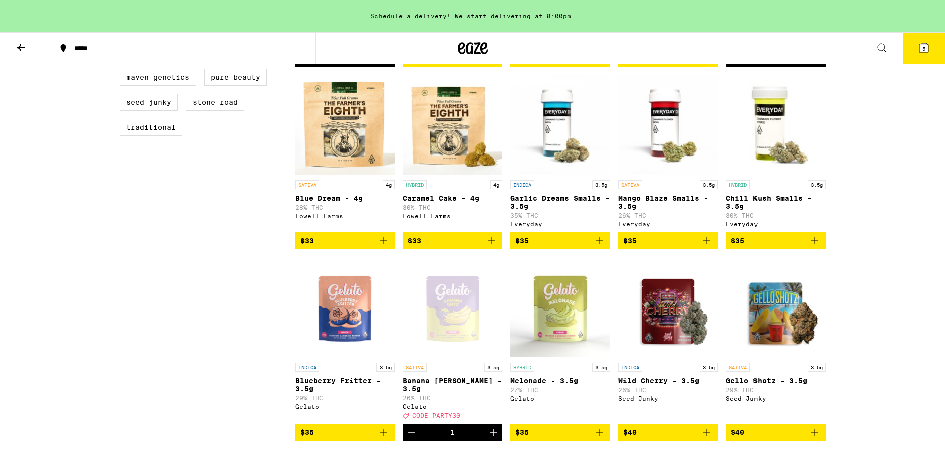
click at [459, 150] on img "Open page for Caramel Cake - 4g from Lowell Farms" at bounding box center [453, 125] width 100 height 100
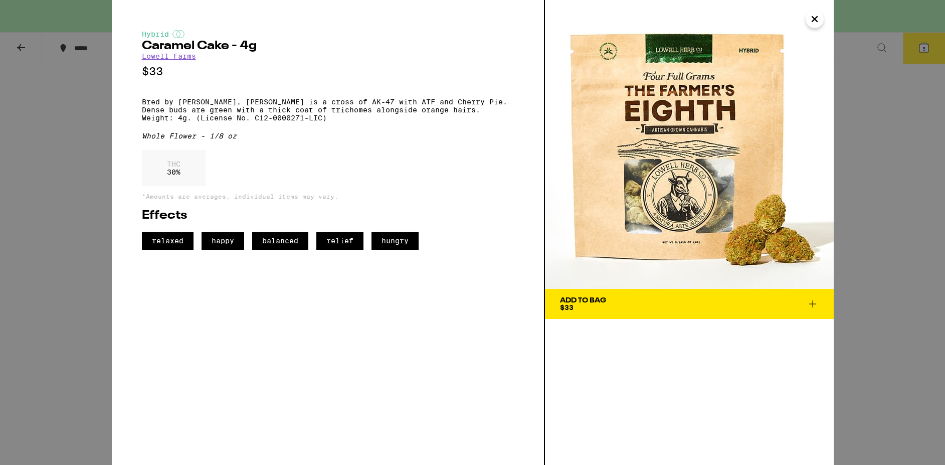
click at [588, 304] on div "Add To Bag $33" at bounding box center [583, 304] width 46 height 14
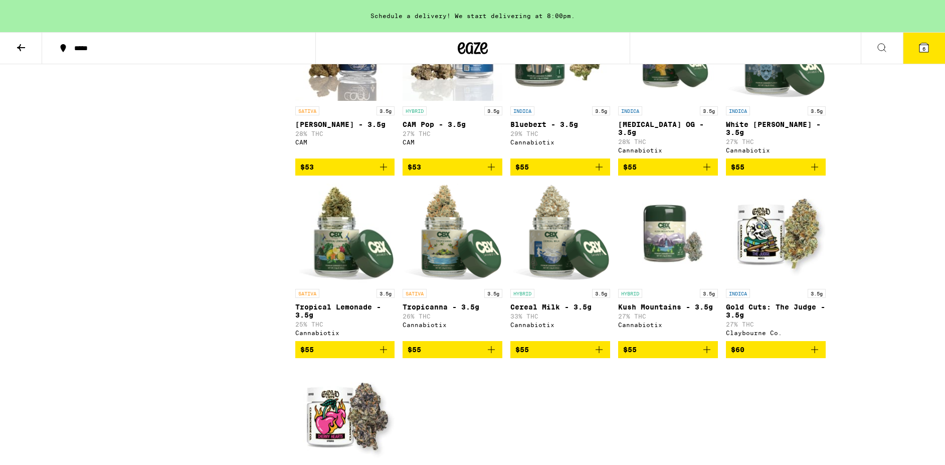
scroll to position [1822, 0]
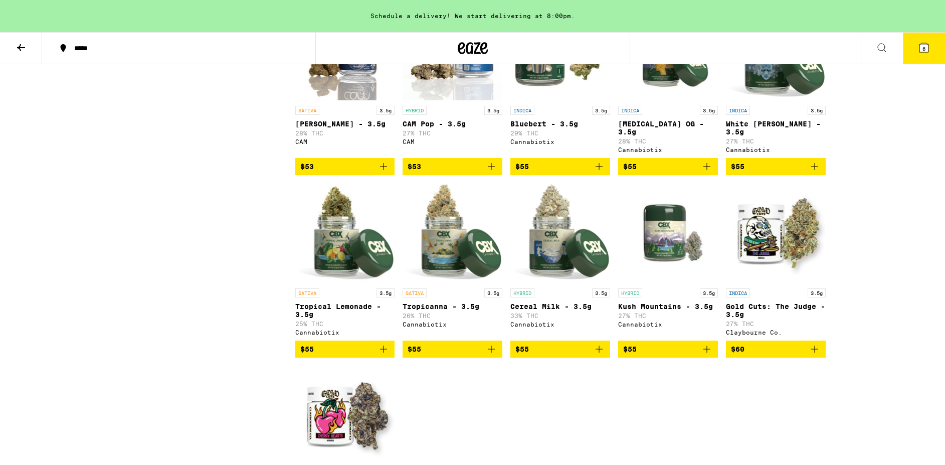
click at [561, 283] on img "Open page for Cereal Milk - 3.5g from Cannabiotix" at bounding box center [560, 233] width 100 height 100
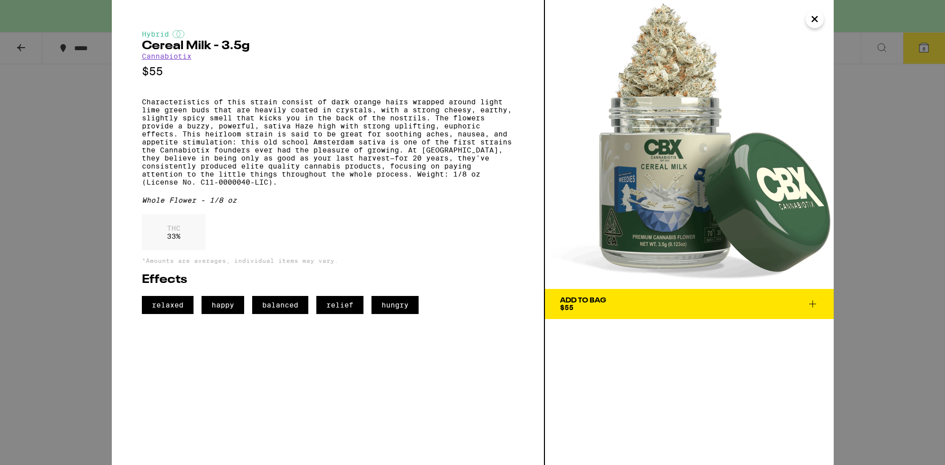
click at [817, 22] on icon "Close" at bounding box center [814, 19] width 5 height 5
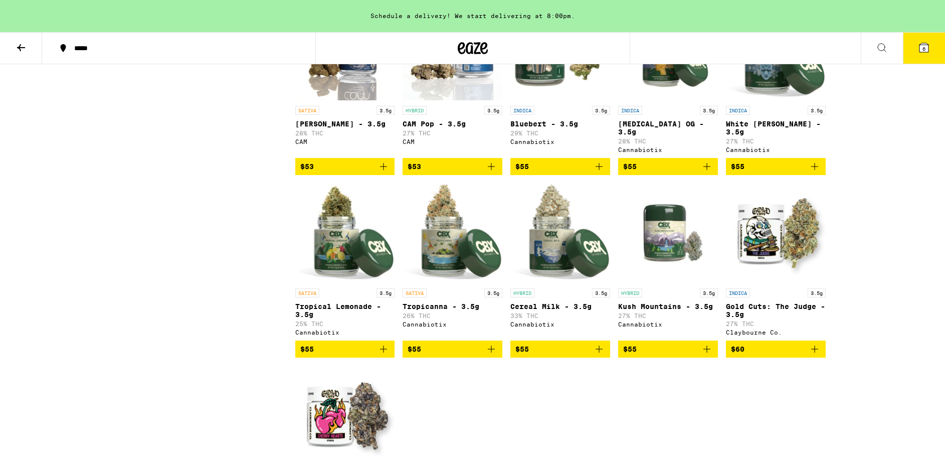
click at [469, 52] on icon at bounding box center [473, 48] width 30 height 18
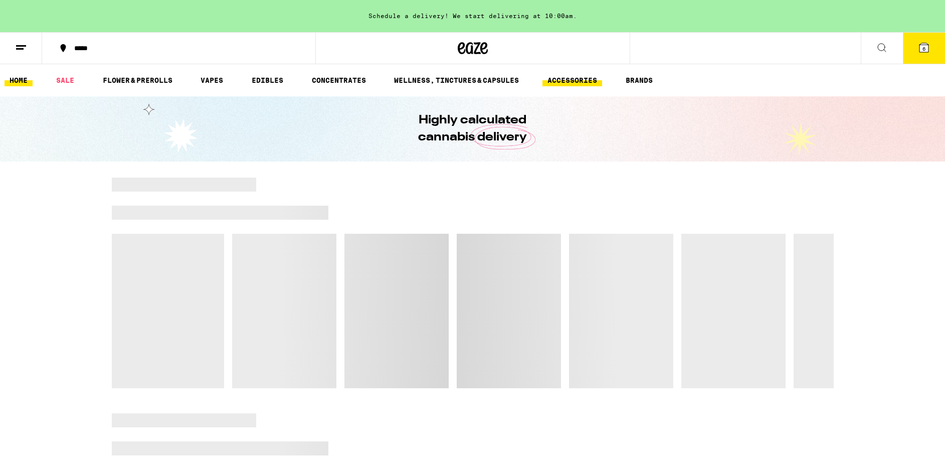
click at [568, 78] on link "ACCESSORIES" at bounding box center [573, 80] width 60 height 12
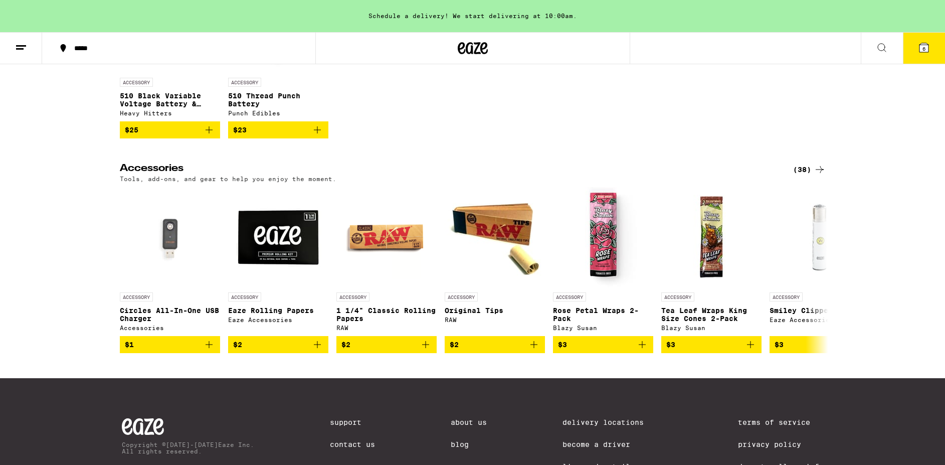
scroll to position [226, 0]
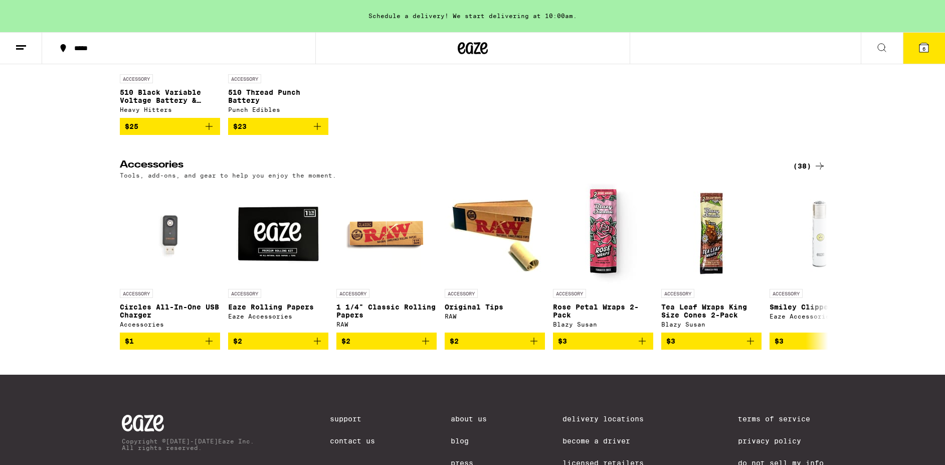
click at [813, 169] on div "(38)" at bounding box center [809, 166] width 33 height 12
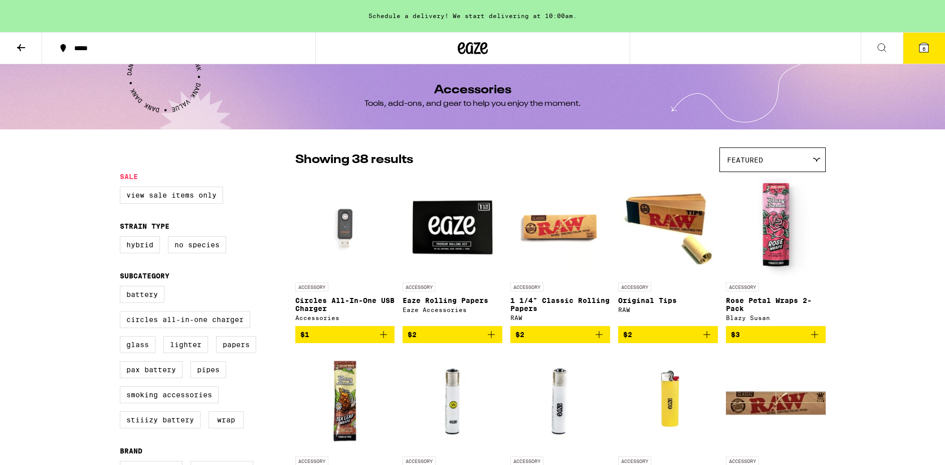
click at [476, 53] on icon at bounding box center [473, 48] width 15 height 12
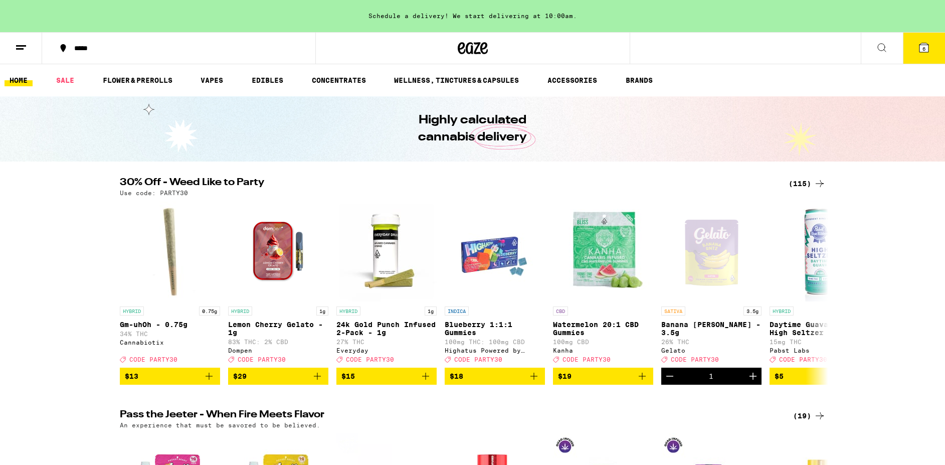
click at [925, 49] on span "6" at bounding box center [924, 49] width 3 height 6
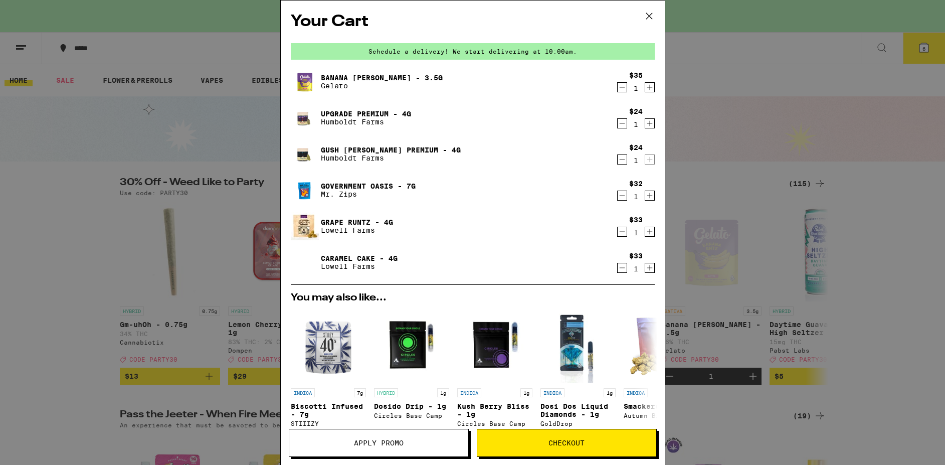
click at [653, 17] on icon at bounding box center [649, 16] width 15 height 15
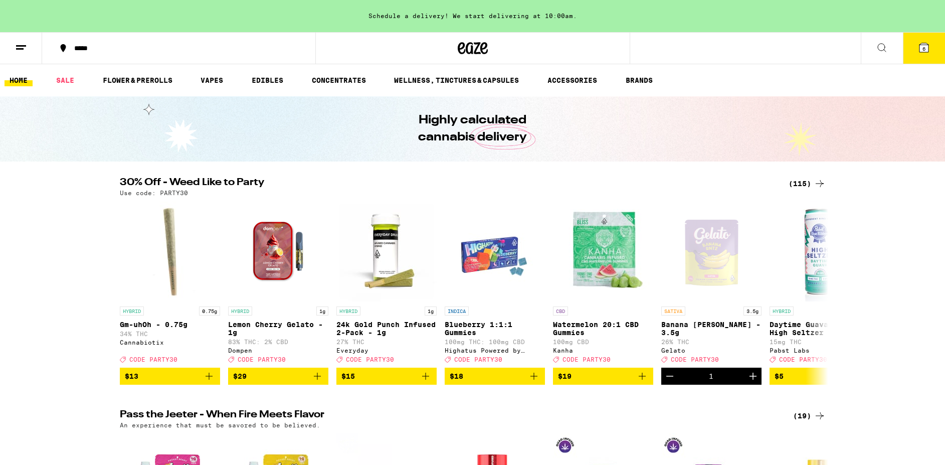
click at [927, 45] on icon at bounding box center [924, 47] width 9 height 9
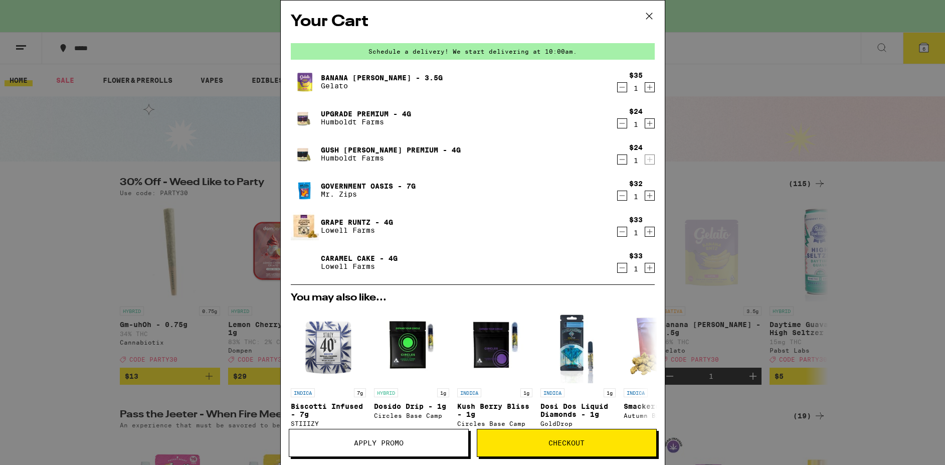
click at [354, 257] on link "Caramel Cake - 4g" at bounding box center [359, 258] width 77 height 8
